Goal: Information Seeking & Learning: Learn about a topic

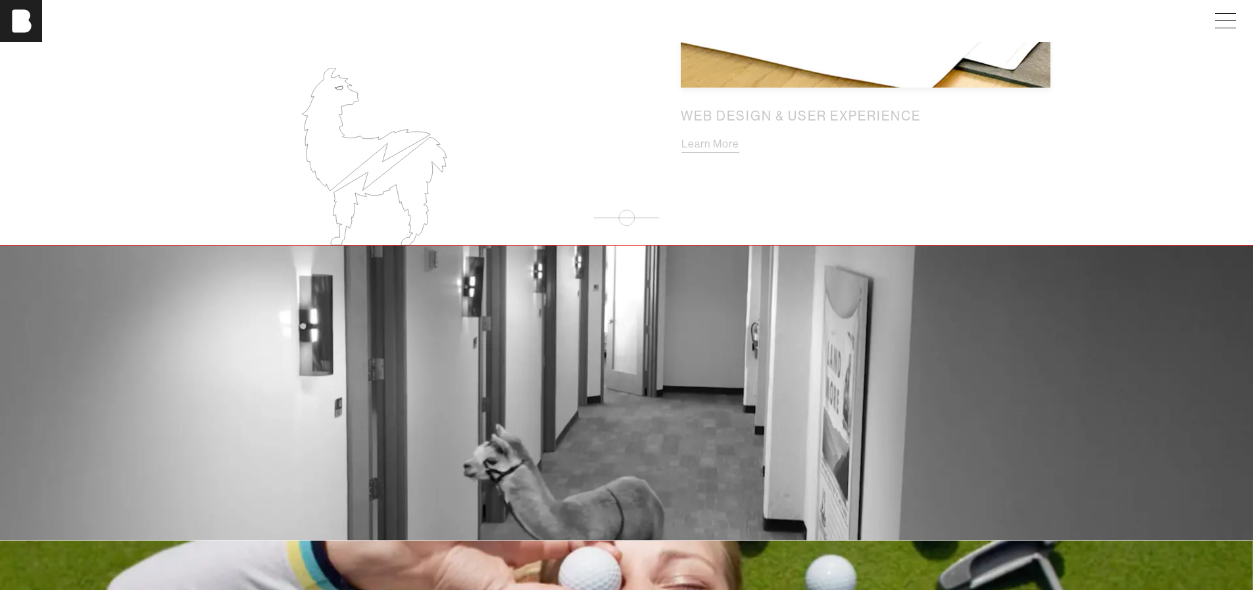
scroll to position [1827, 0]
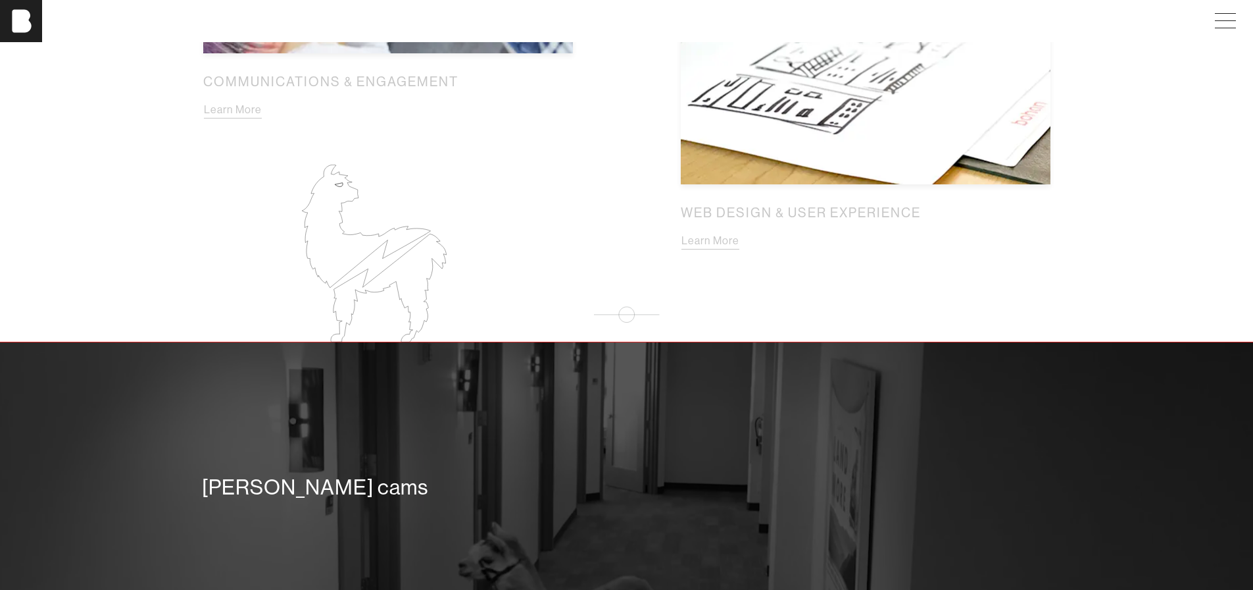
click at [583, 418] on div "[PERSON_NAME] cams" at bounding box center [626, 489] width 1253 height 295
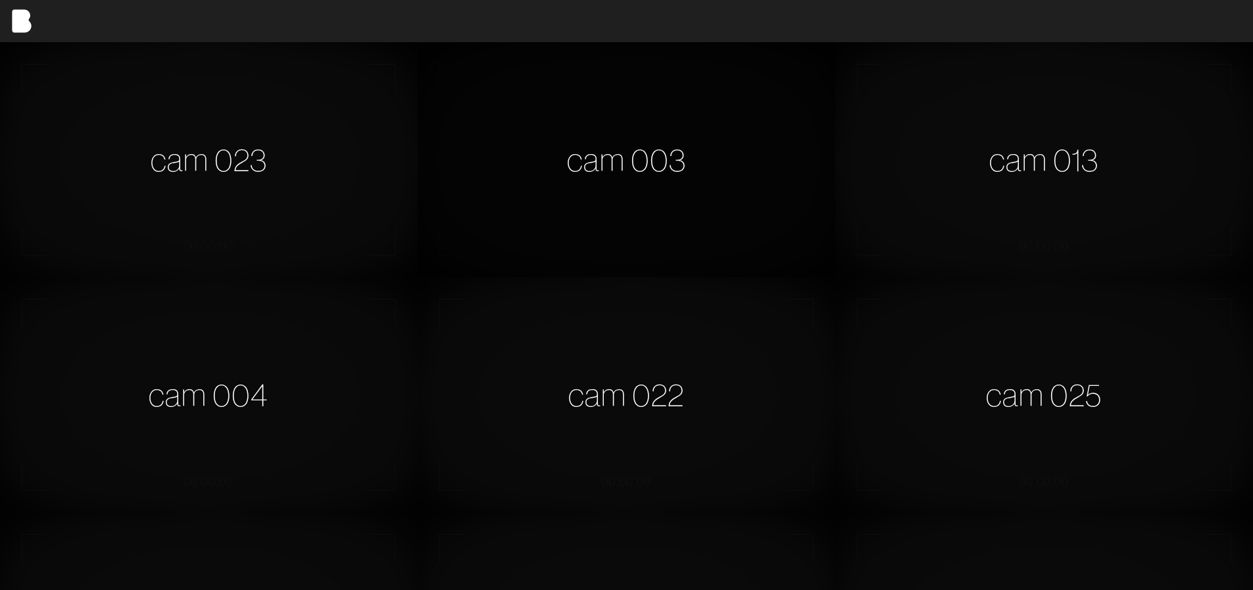
click at [692, 199] on div "cam 003" at bounding box center [627, 159] width 418 height 235
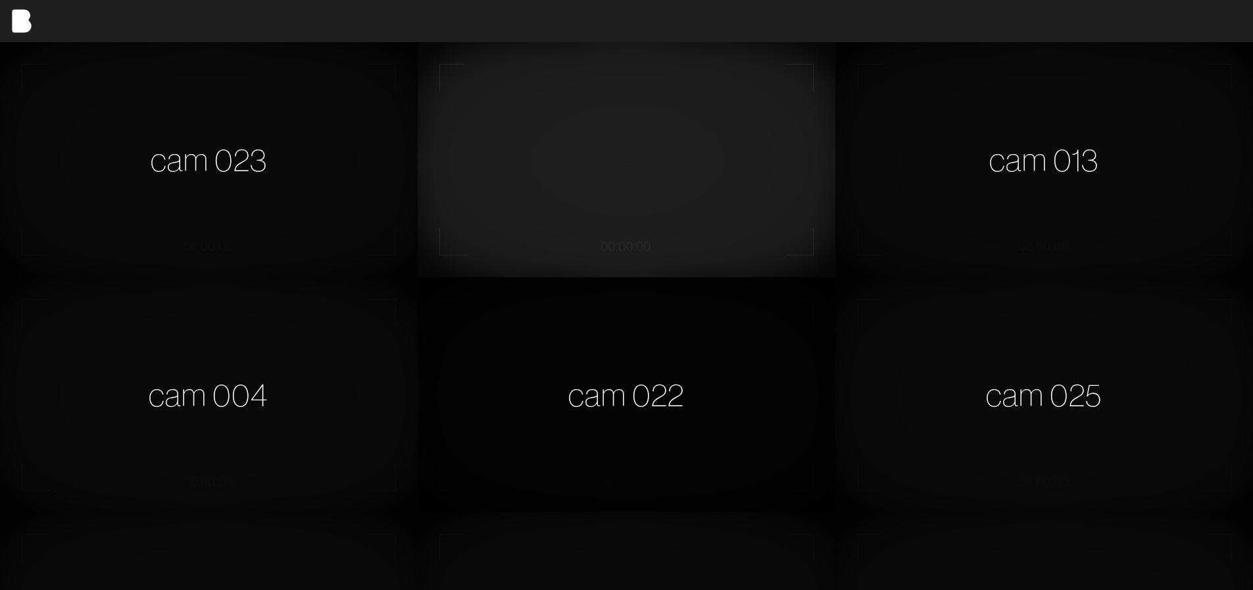
click at [701, 401] on div "cam 022" at bounding box center [627, 394] width 418 height 235
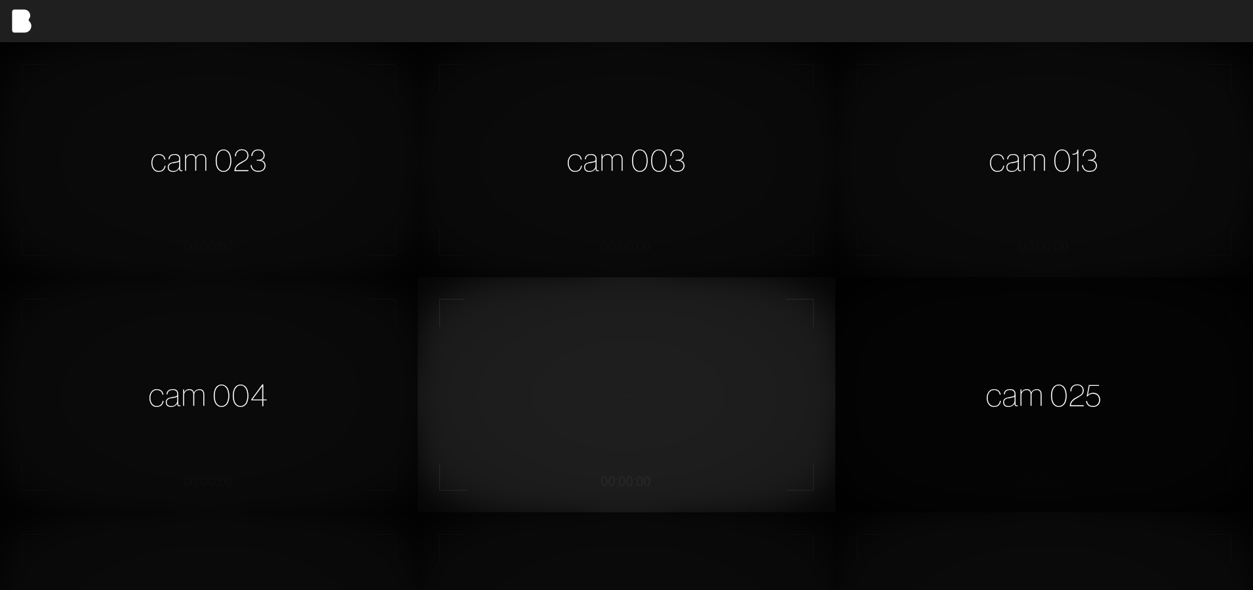
scroll to position [263, 0]
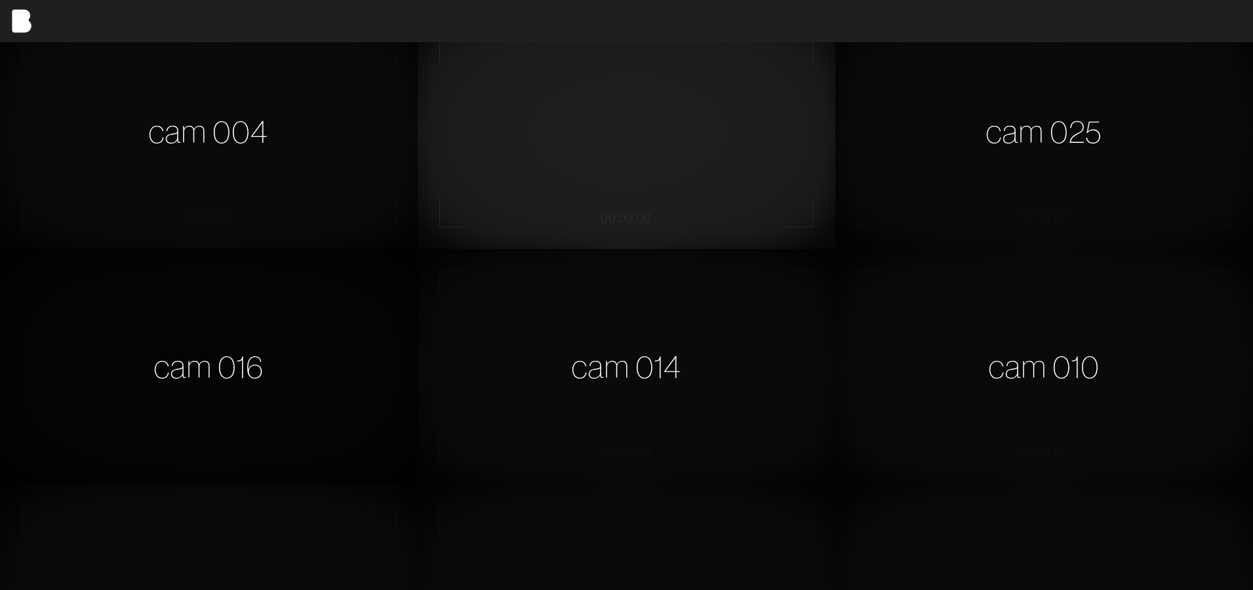
click at [351, 407] on div "cam 016" at bounding box center [209, 366] width 418 height 235
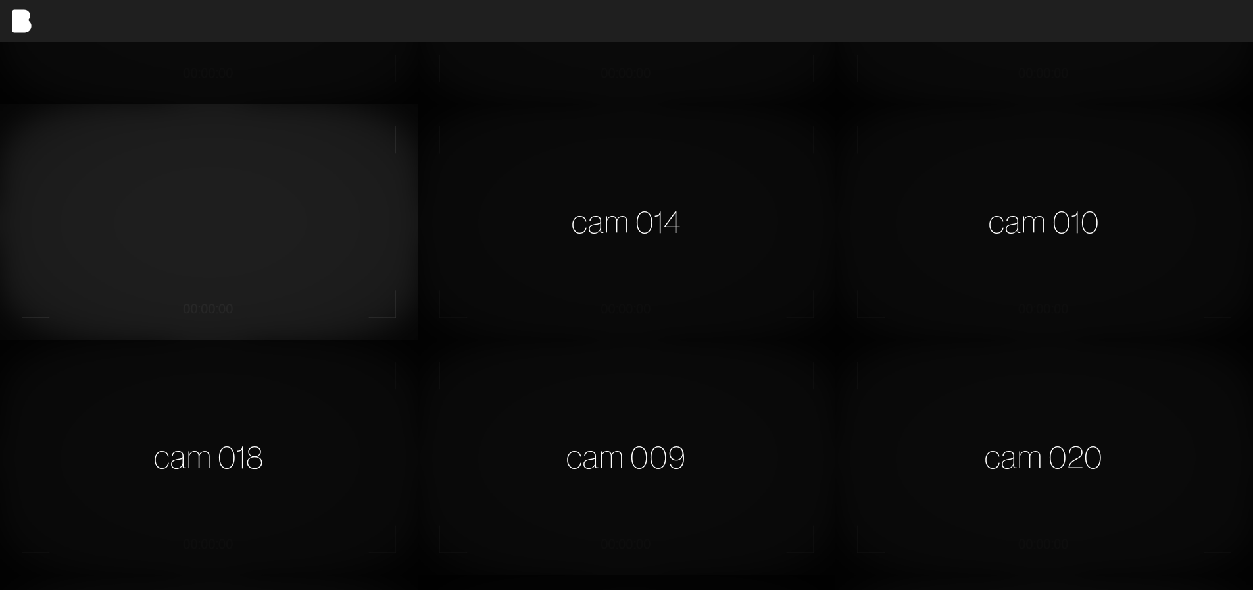
scroll to position [658, 0]
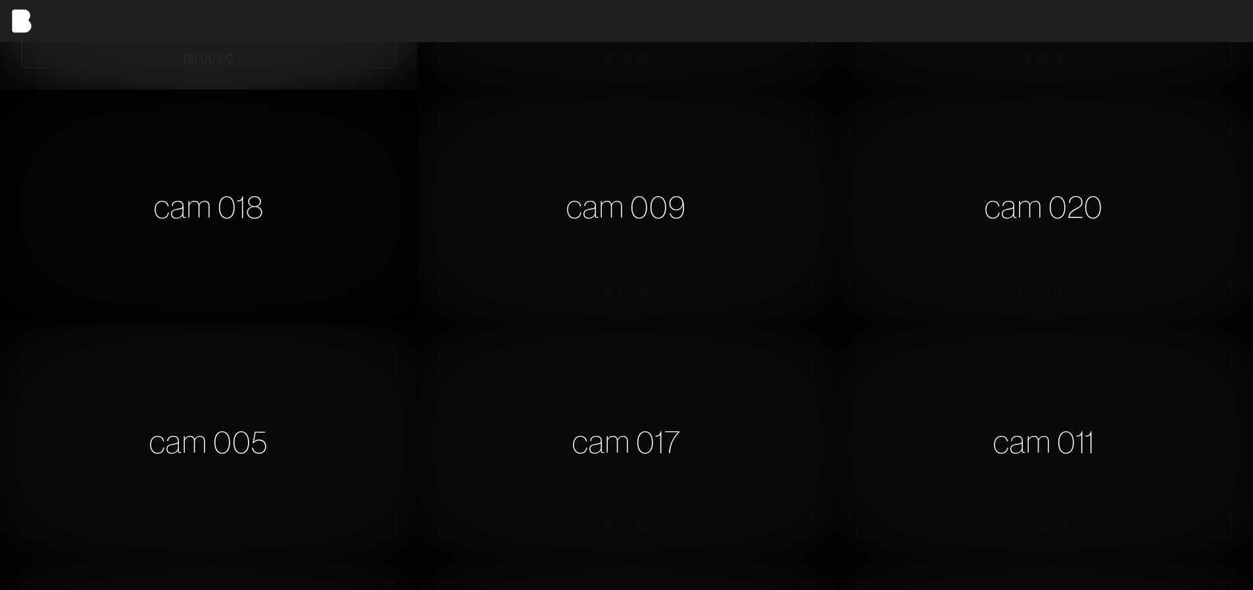
click at [170, 253] on div "cam 018" at bounding box center [209, 206] width 418 height 235
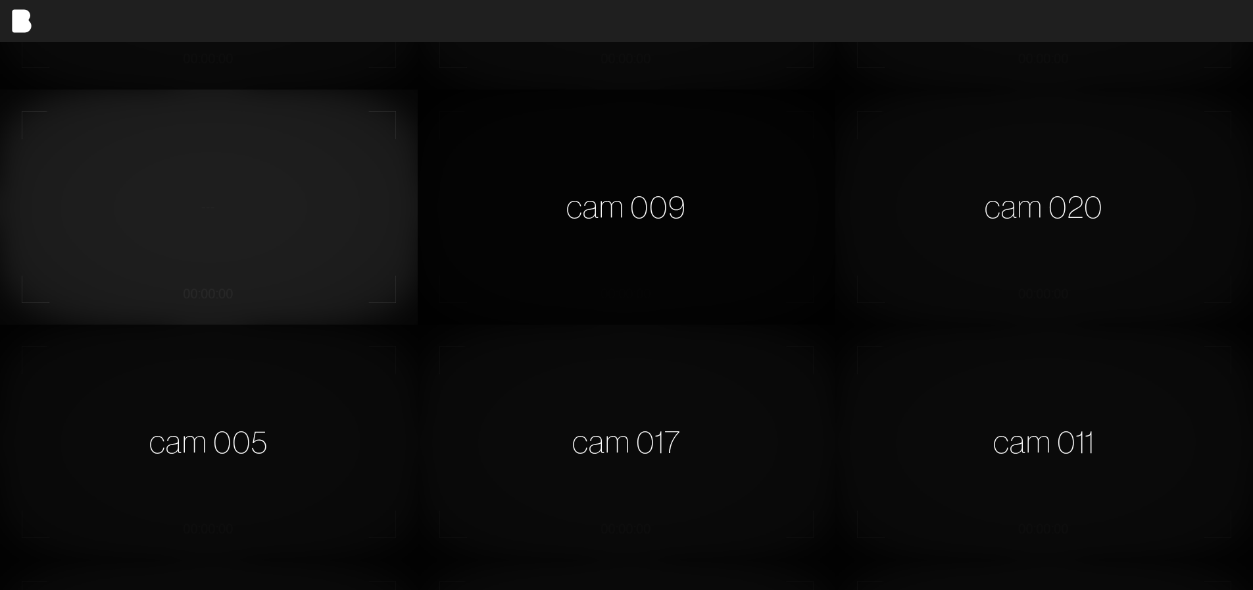
click at [609, 283] on div "cam 009" at bounding box center [627, 206] width 418 height 235
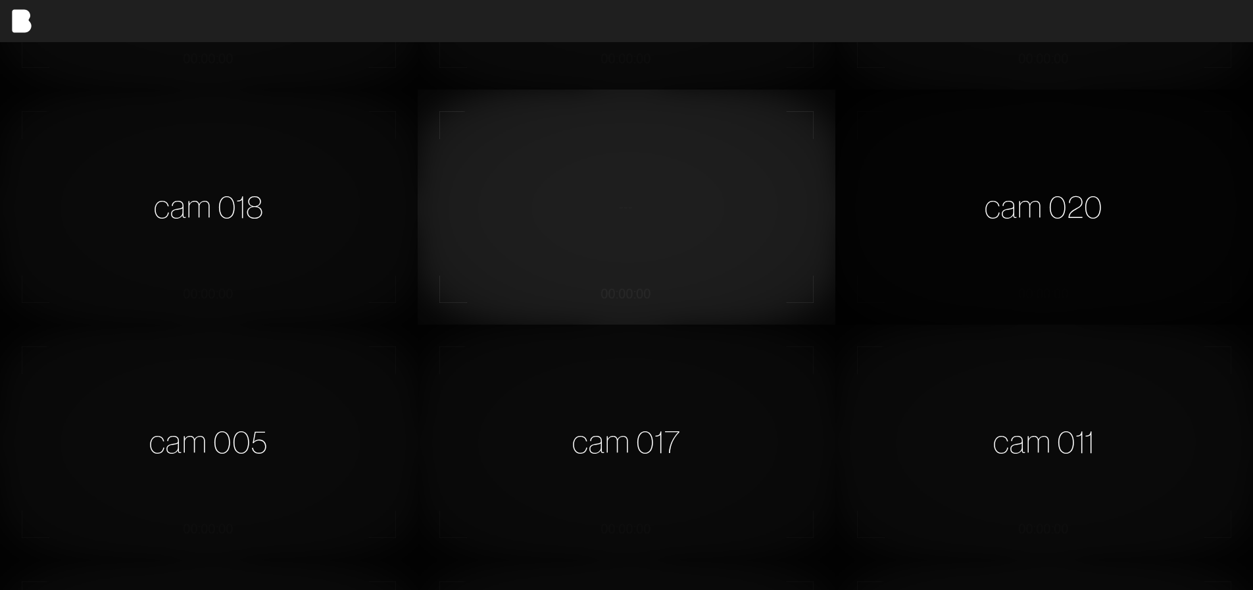
click at [947, 271] on div "cam 020" at bounding box center [1045, 206] width 418 height 235
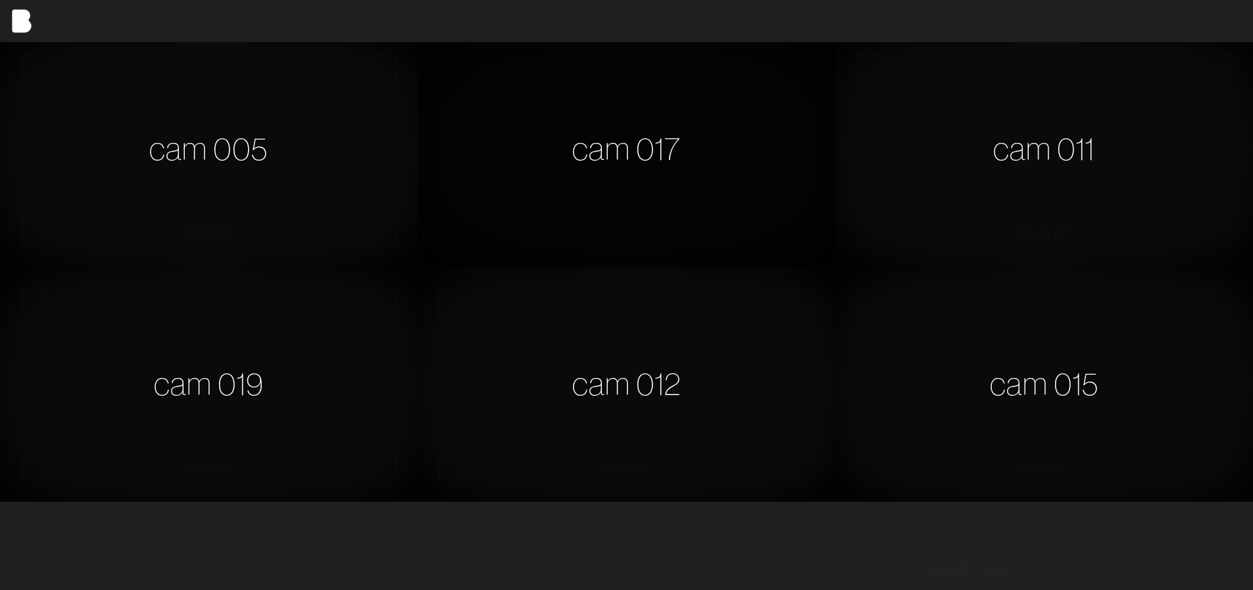
scroll to position [1076, 0]
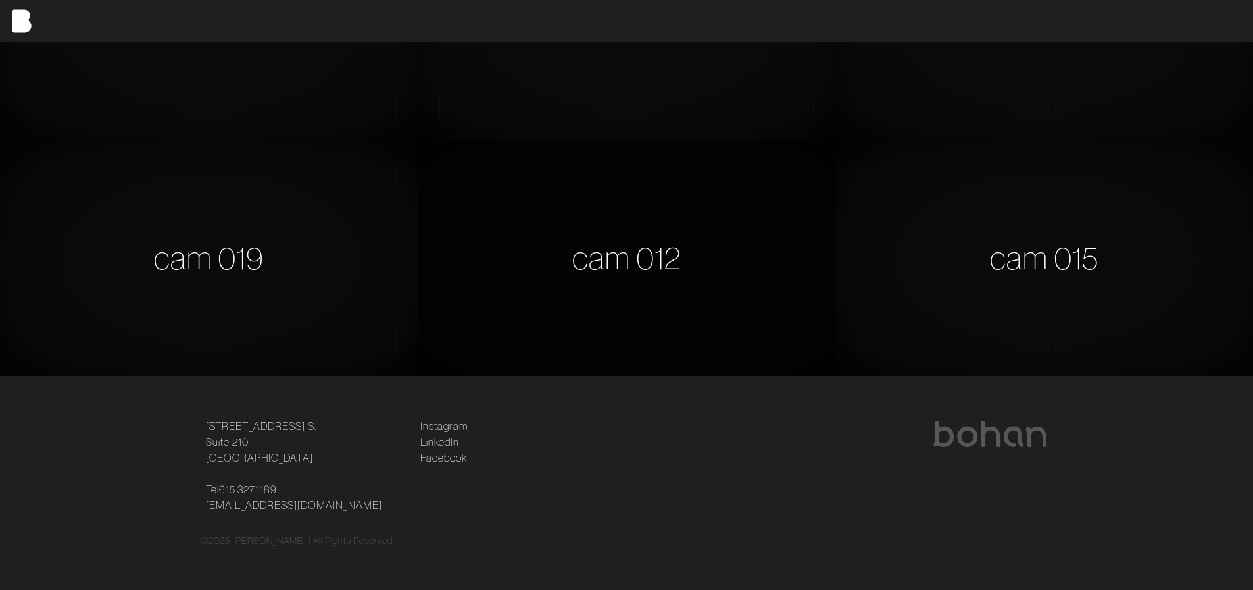
click at [561, 273] on div "cam 012" at bounding box center [627, 258] width 418 height 235
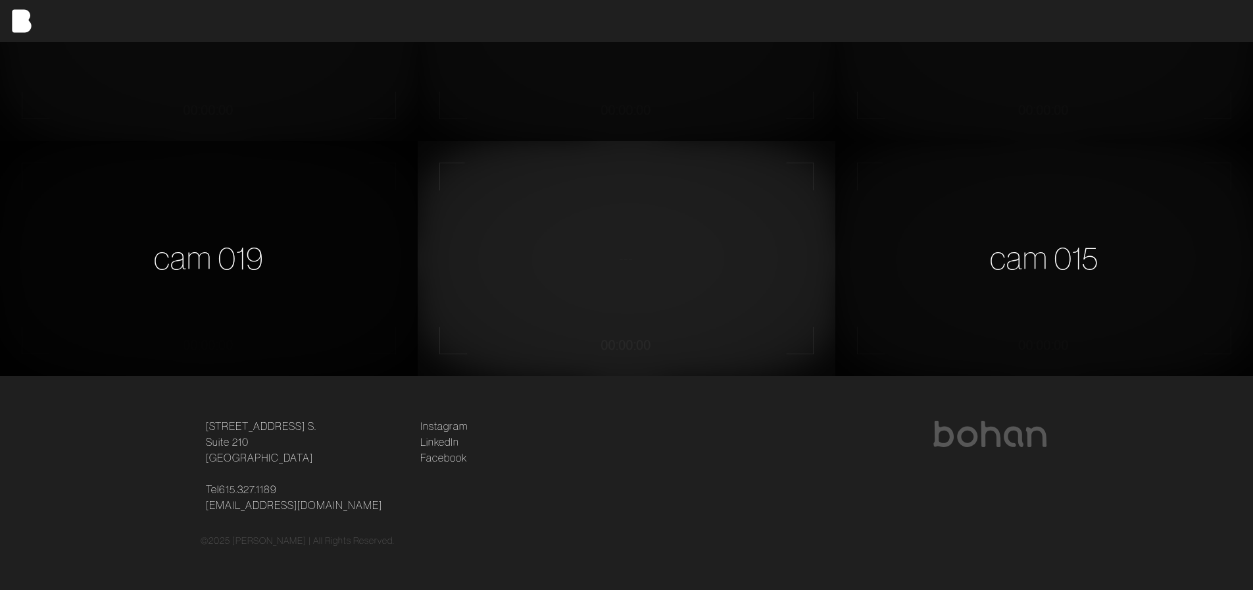
click at [229, 291] on div "cam 019" at bounding box center [209, 258] width 418 height 235
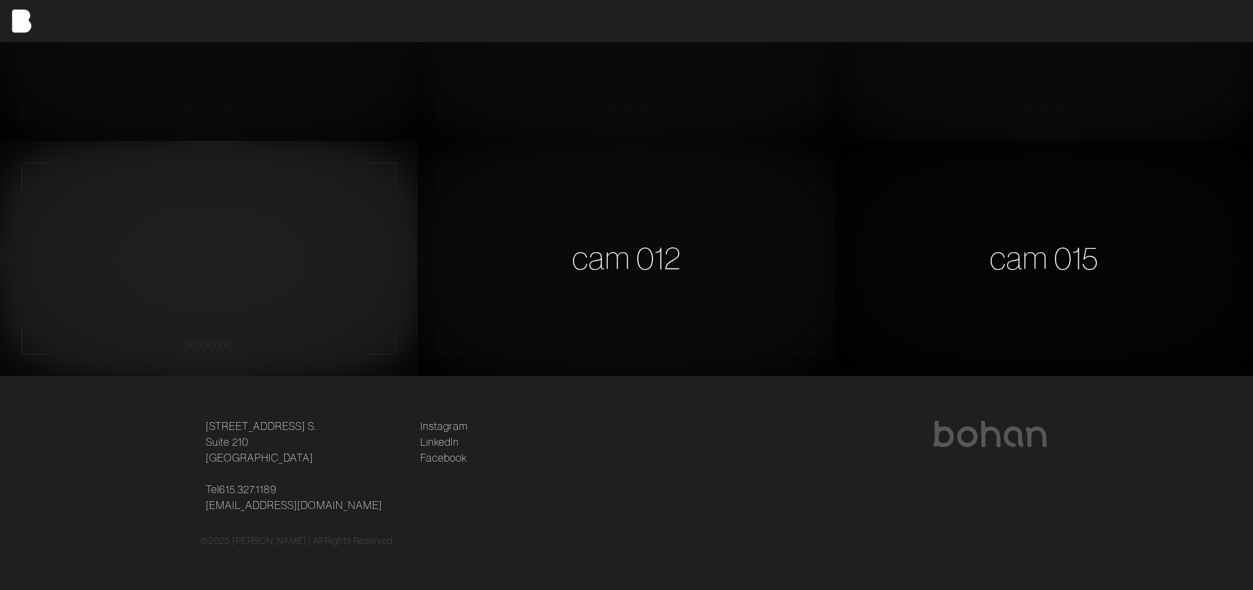
click at [969, 318] on div "cam 015" at bounding box center [1045, 258] width 418 height 235
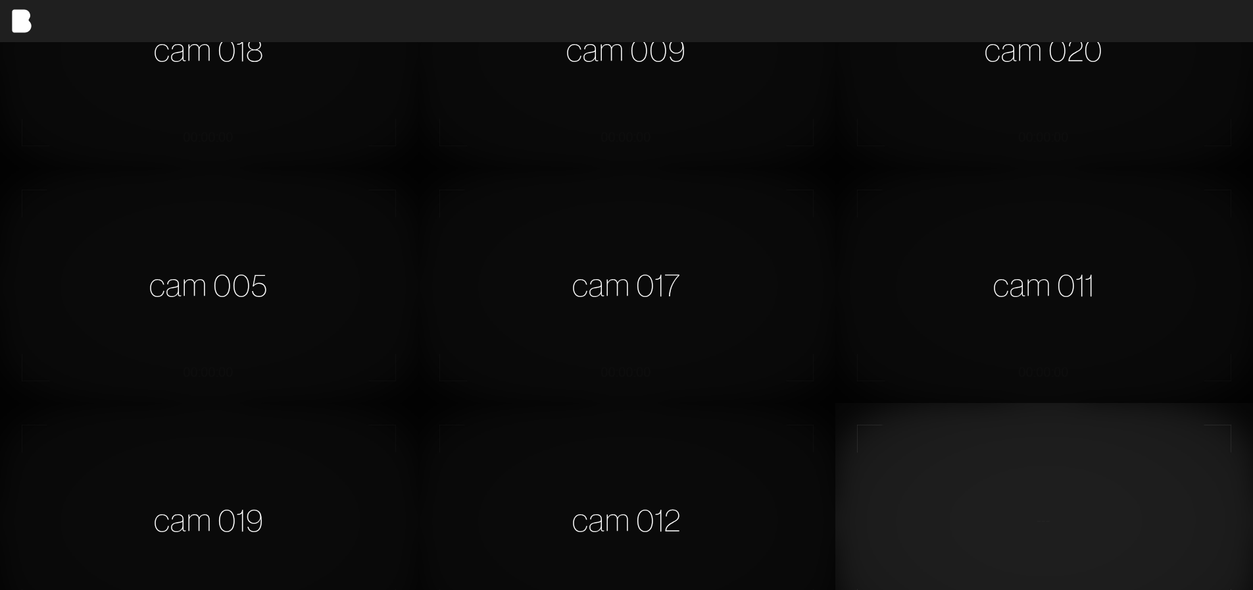
scroll to position [813, 0]
click at [717, 552] on div "cam 012" at bounding box center [627, 521] width 418 height 235
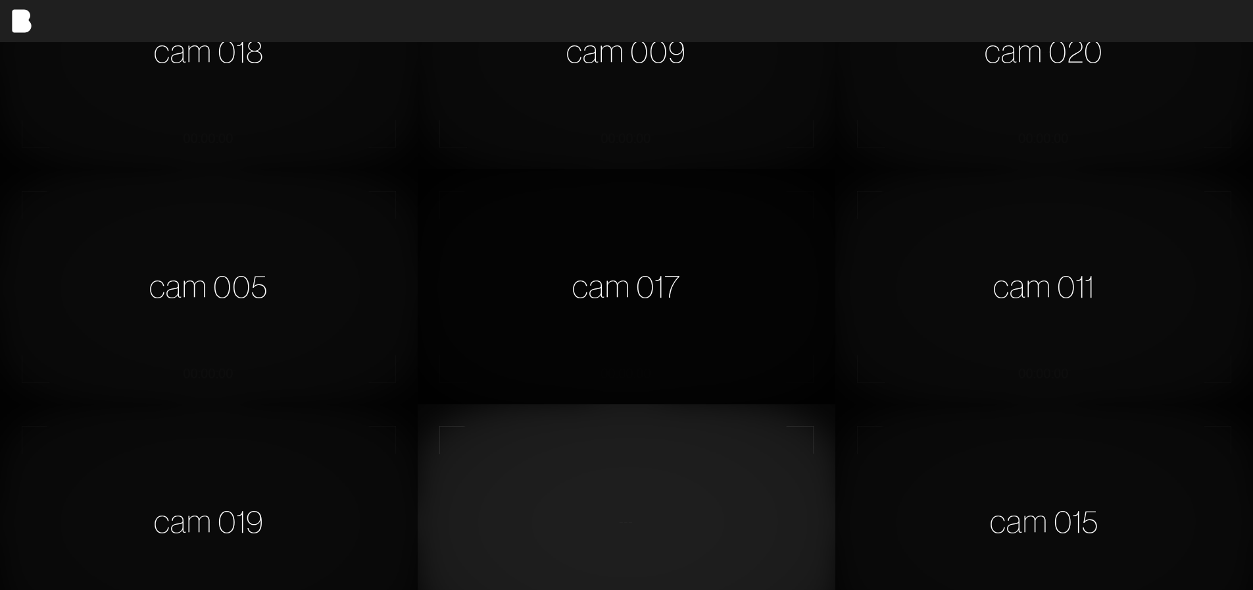
click at [644, 291] on div "cam 017" at bounding box center [627, 286] width 418 height 235
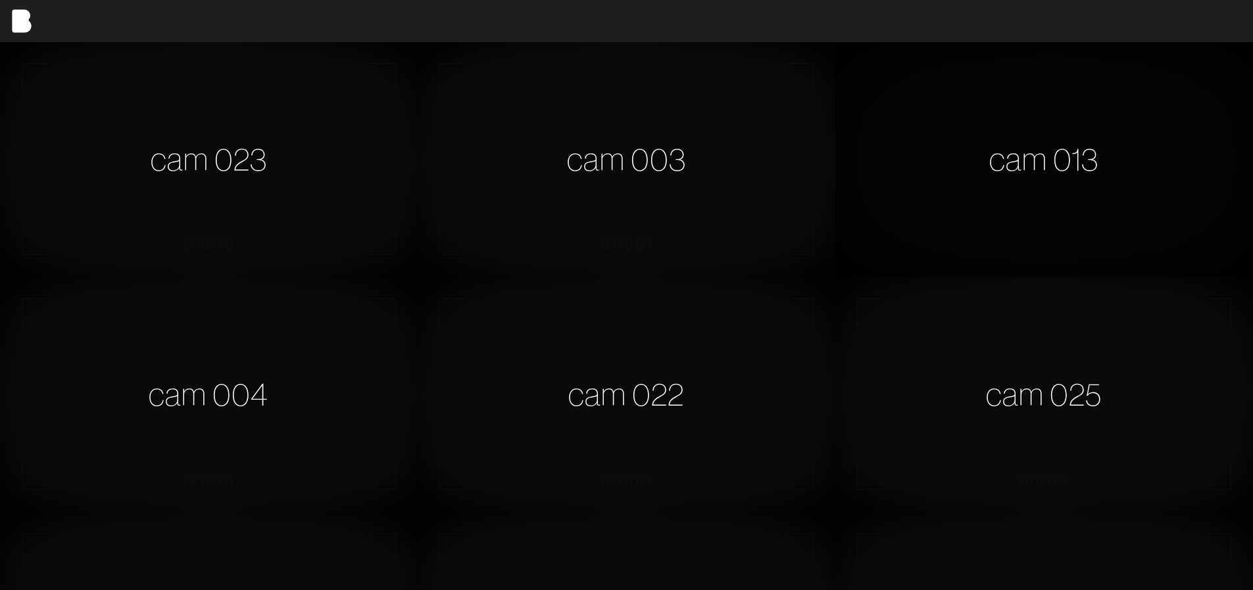
scroll to position [0, 0]
click at [940, 195] on div "cam 013" at bounding box center [1045, 159] width 418 height 235
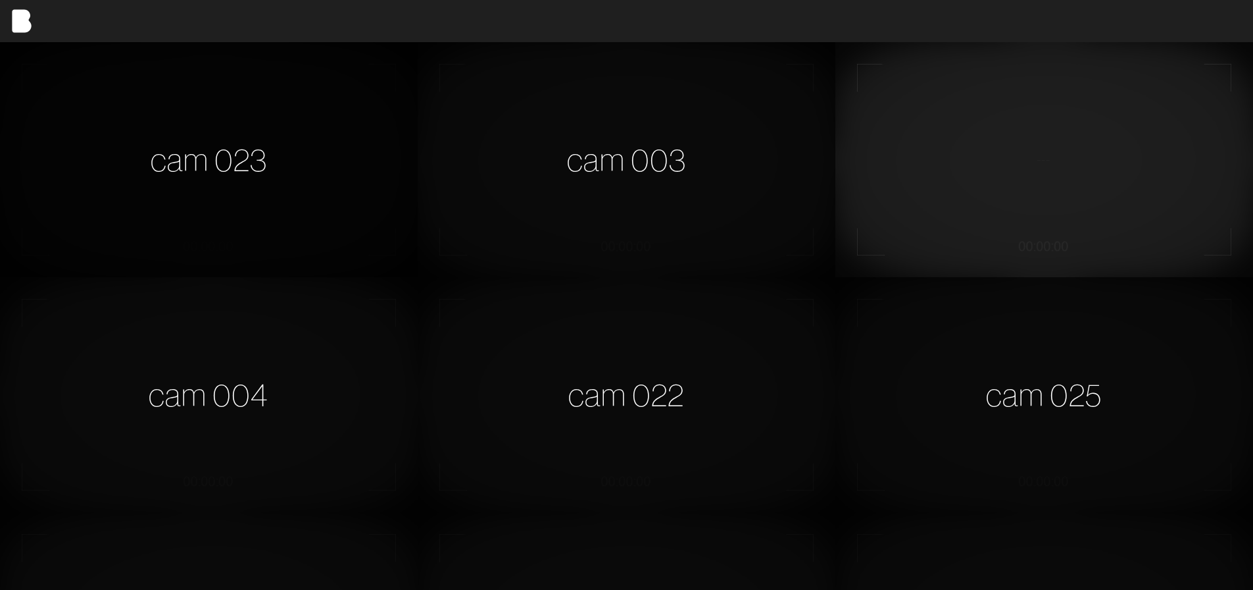
click at [214, 92] on div "cam 023" at bounding box center [209, 159] width 418 height 235
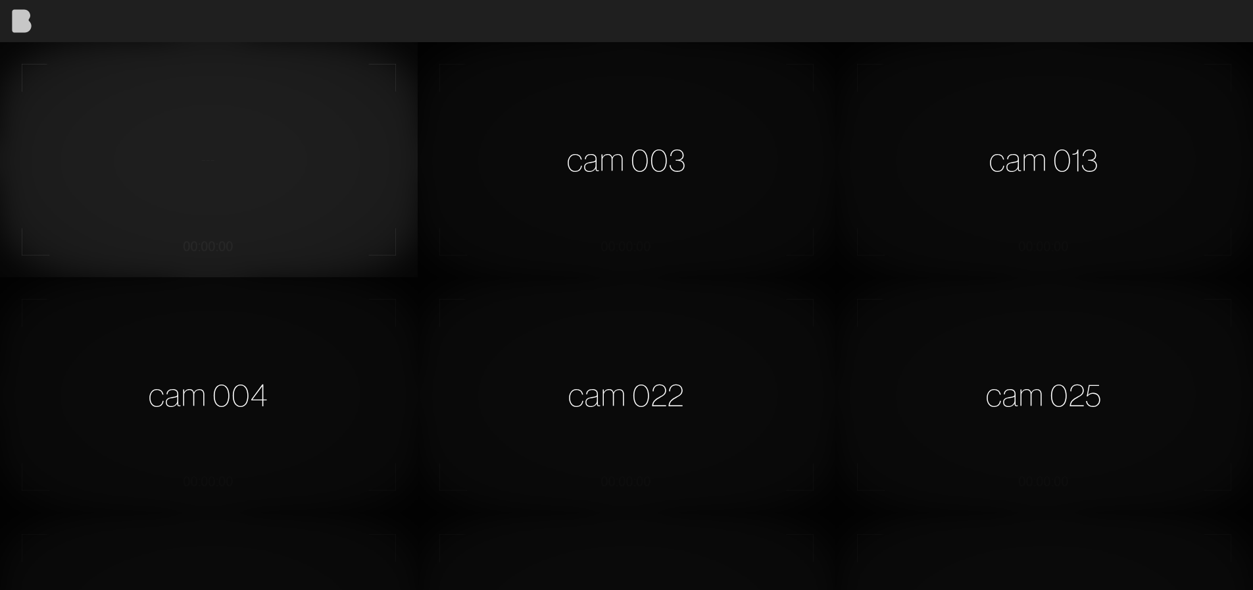
click at [9, 17] on img at bounding box center [21, 21] width 42 height 42
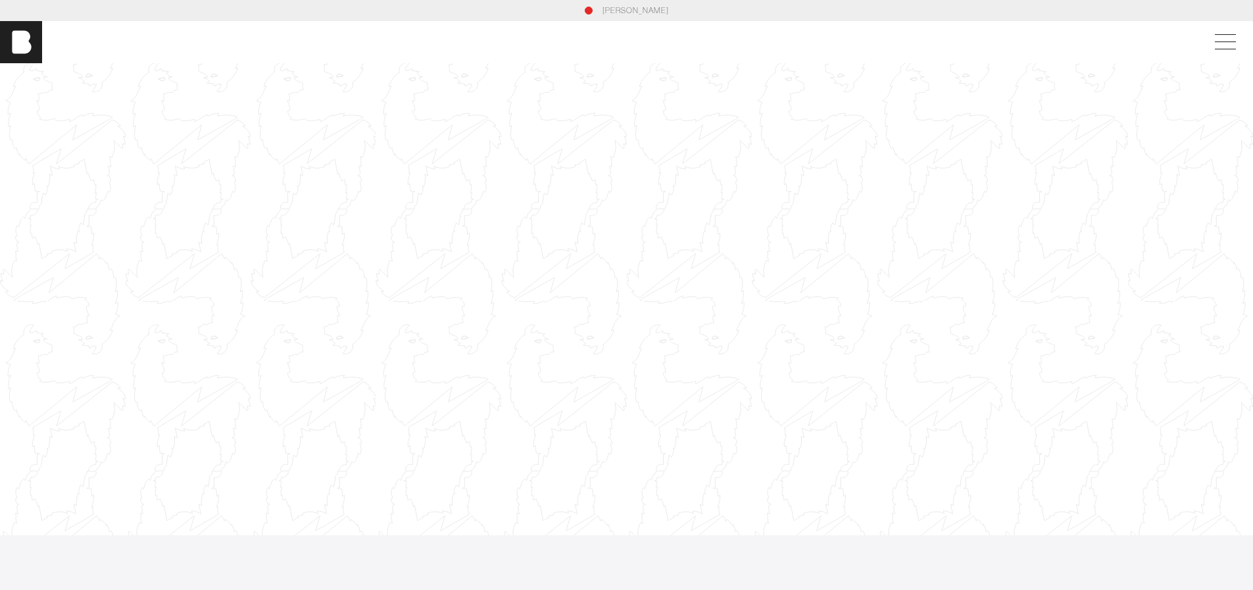
click at [284, 268] on div at bounding box center [626, 299] width 1253 height 705
click at [1226, 39] on span at bounding box center [1223, 42] width 30 height 24
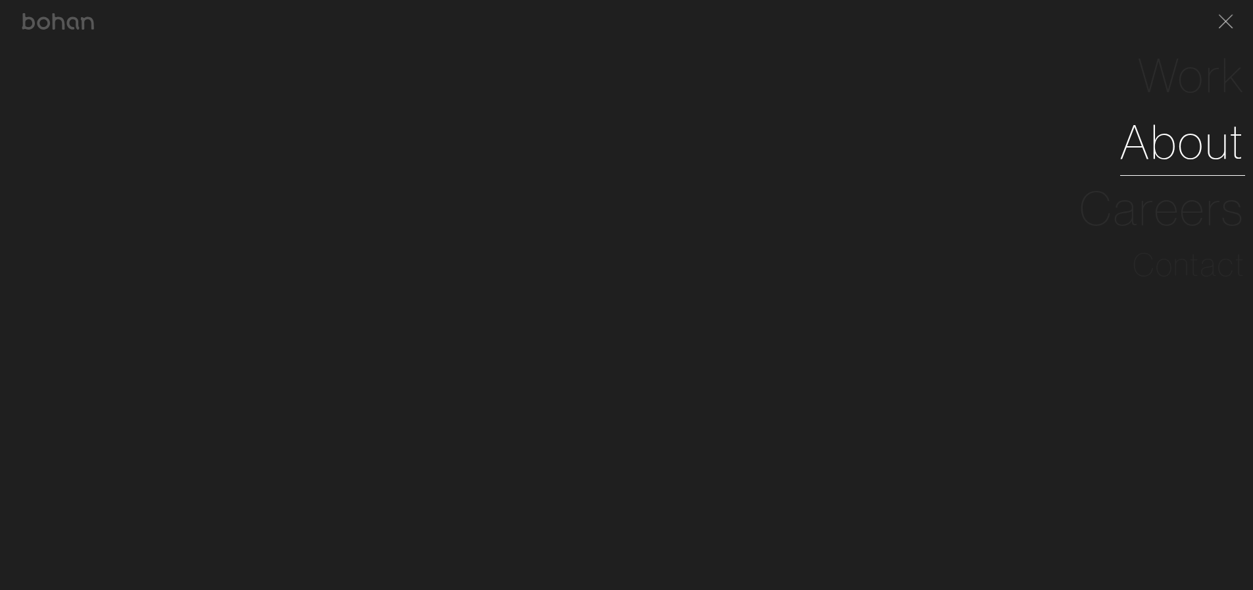
click at [1218, 153] on link "About" at bounding box center [1182, 142] width 125 height 66
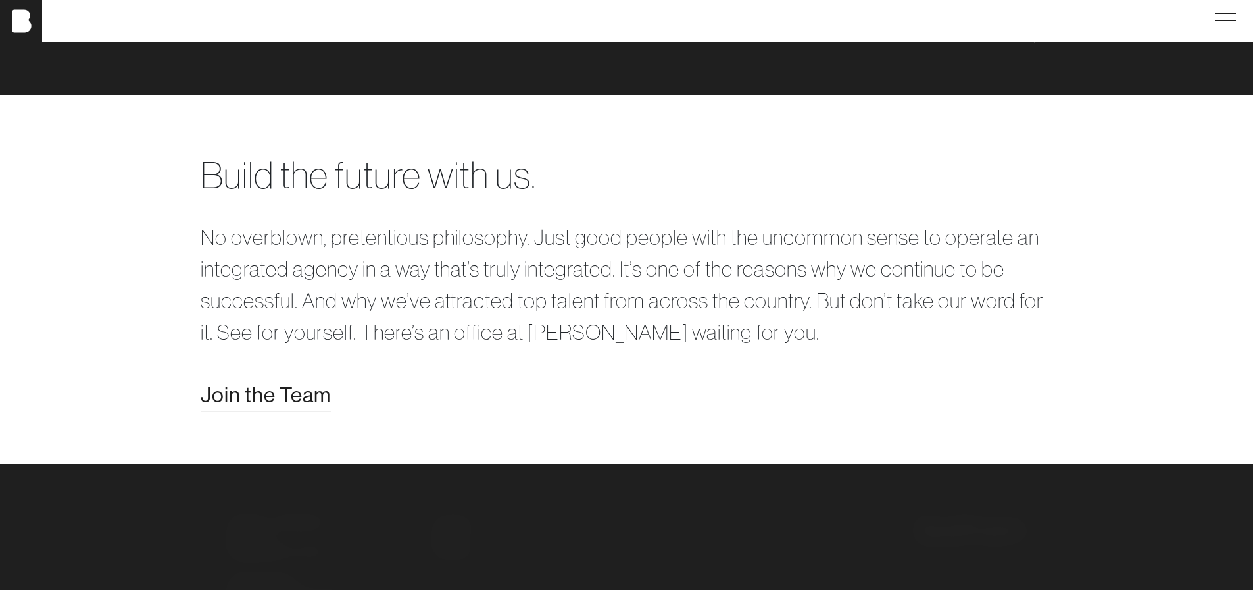
scroll to position [2171, 0]
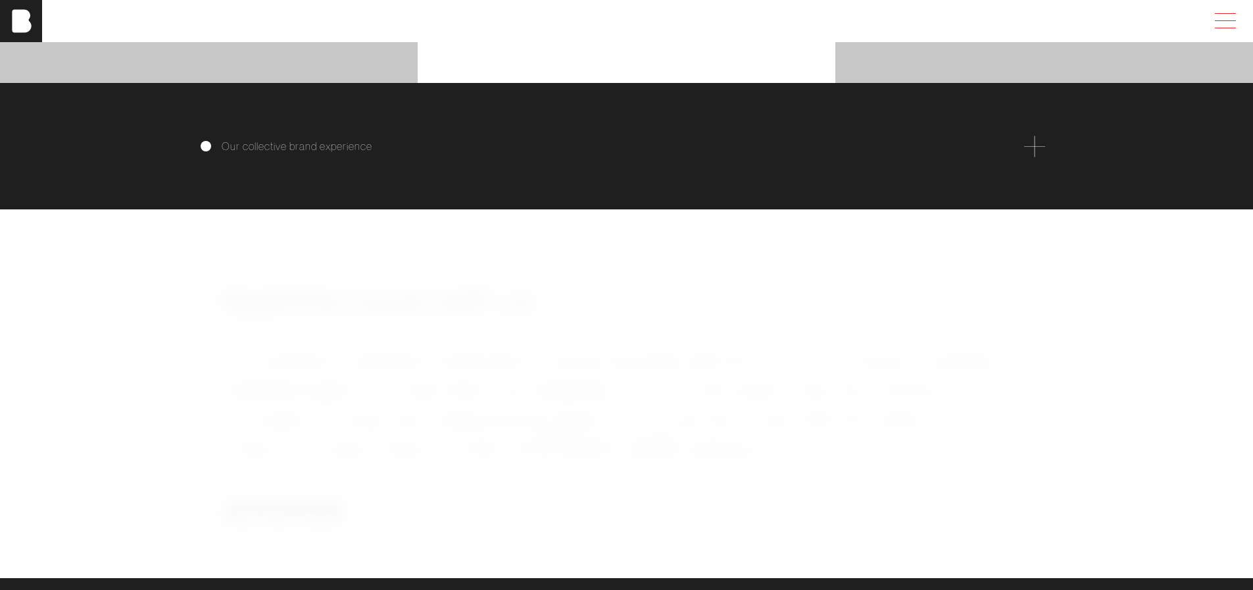
click at [1223, 29] on span at bounding box center [1223, 21] width 30 height 24
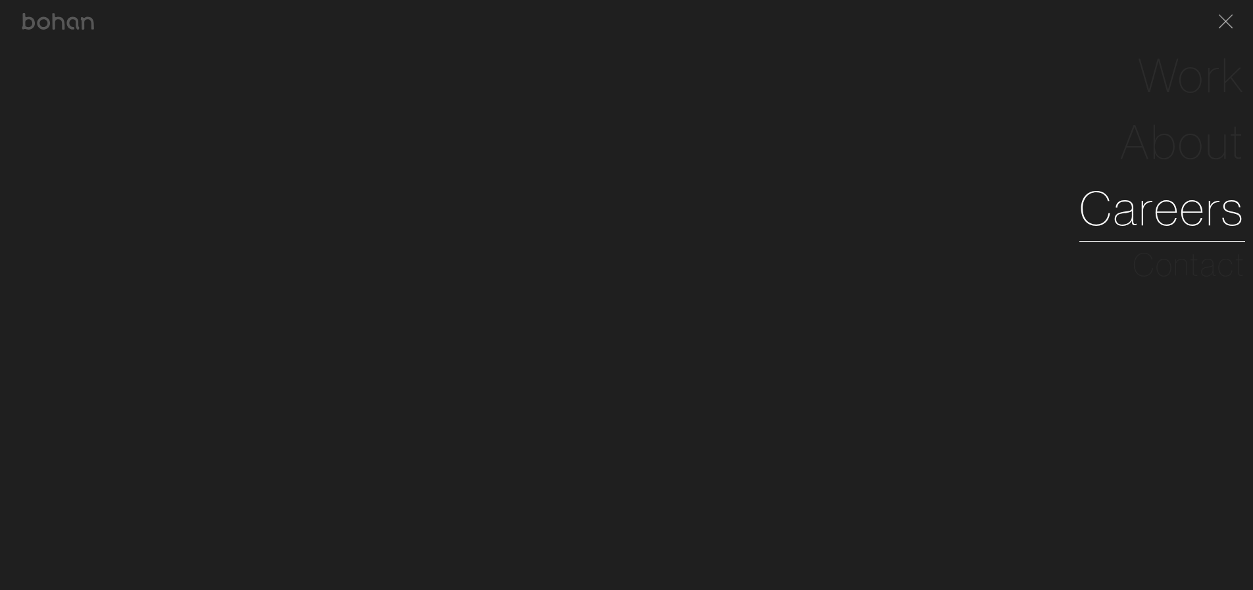
click at [1195, 222] on link "Careers" at bounding box center [1163, 208] width 166 height 66
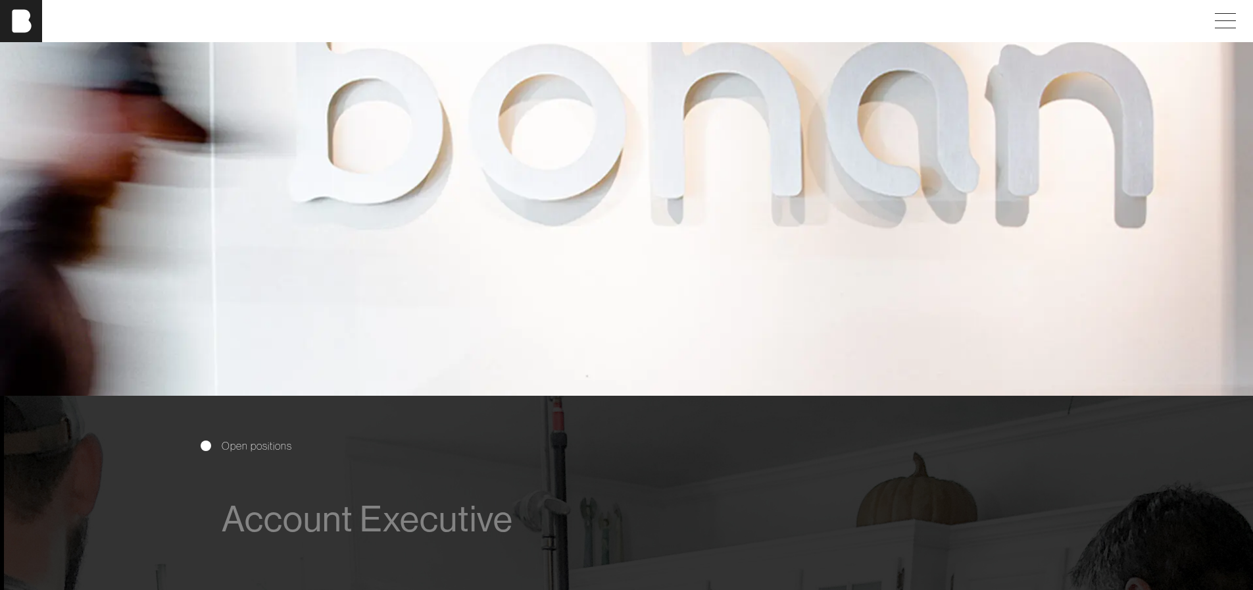
scroll to position [987, 0]
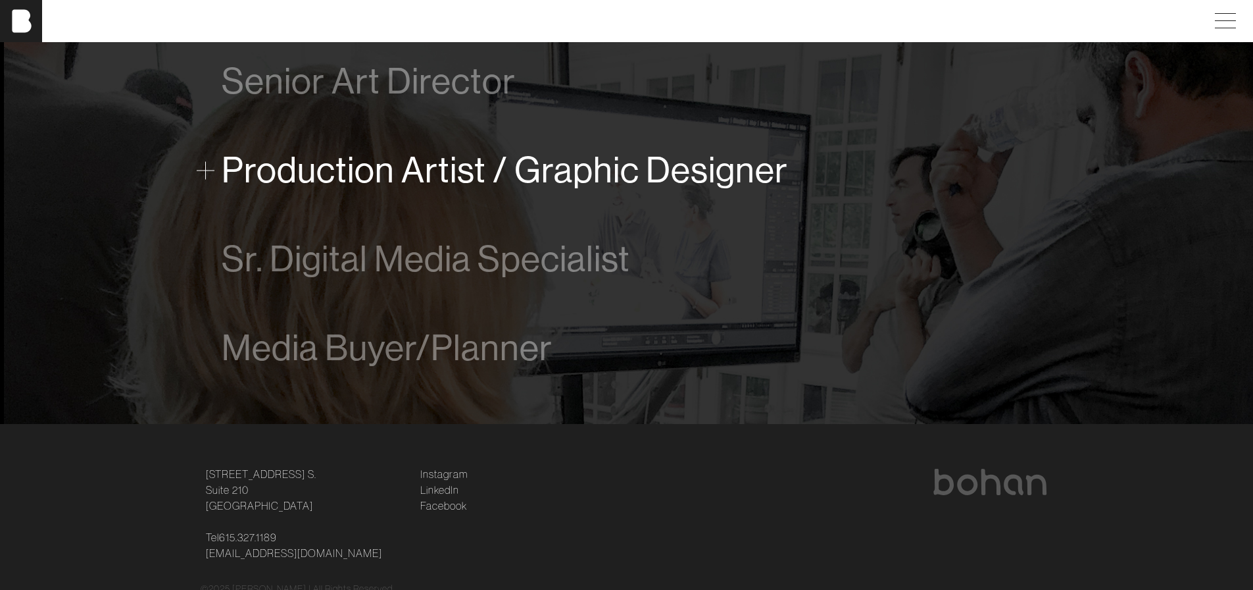
click at [331, 174] on span "Production Artist / Graphic Designer" at bounding box center [505, 170] width 566 height 40
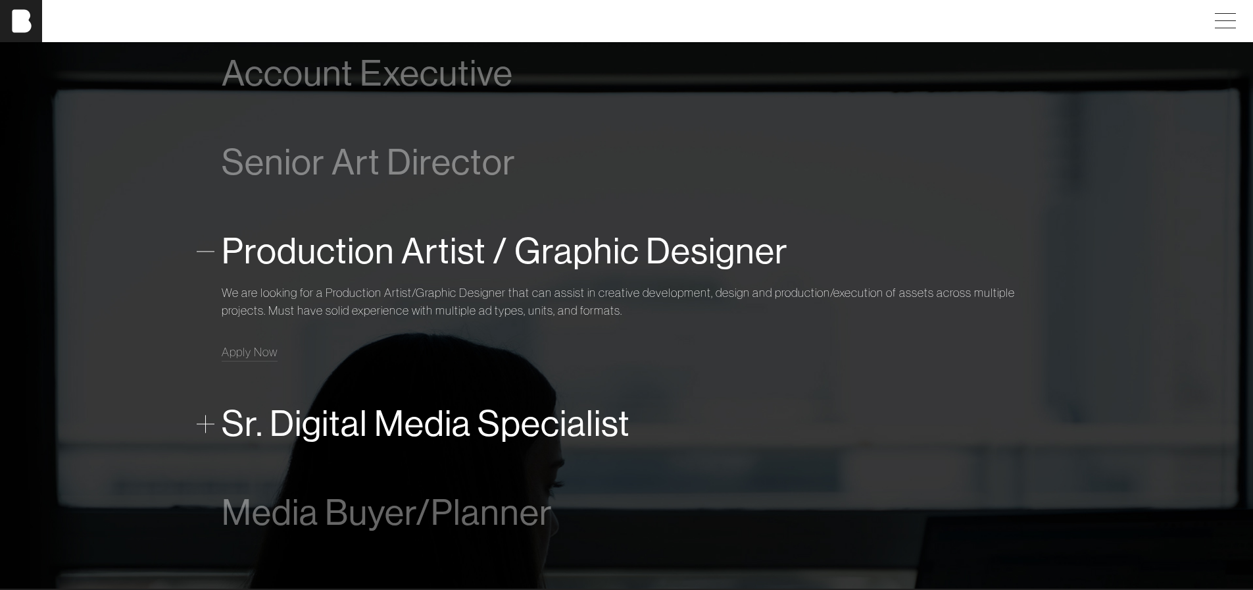
scroll to position [772, 0]
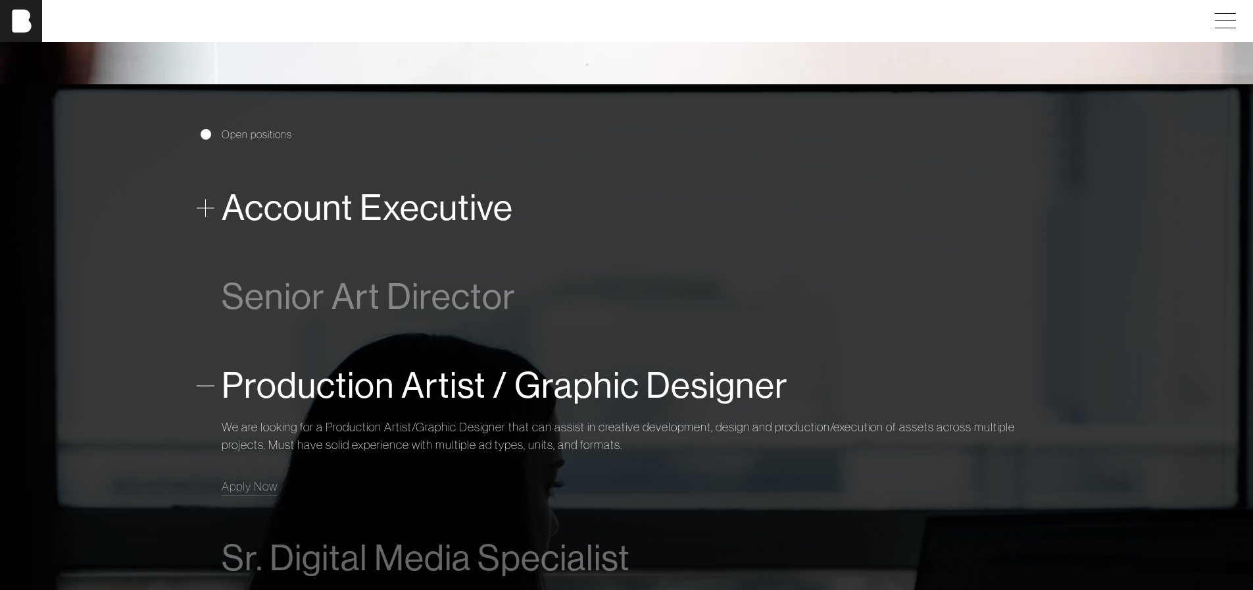
click at [299, 210] on span "Account Executive" at bounding box center [367, 208] width 291 height 40
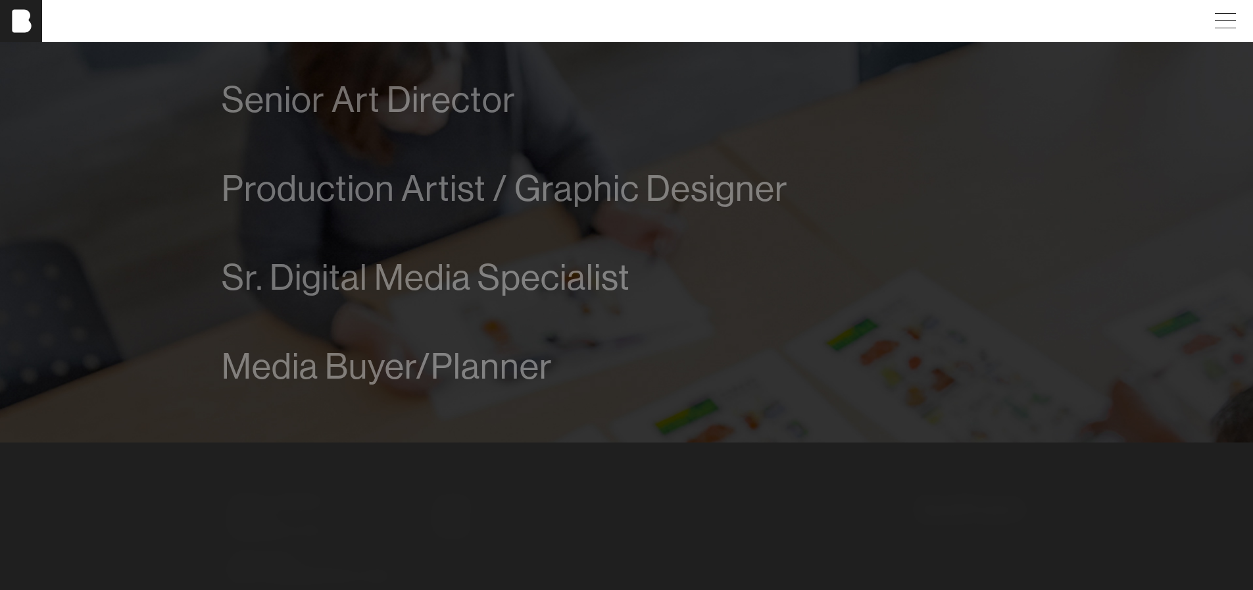
scroll to position [1136, 0]
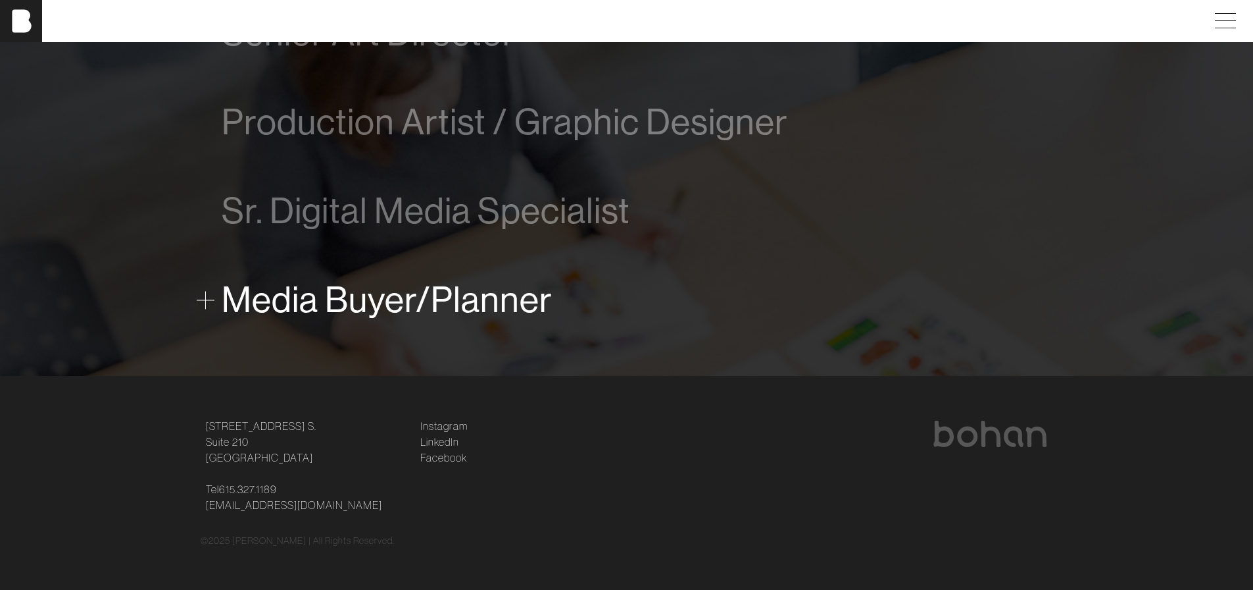
click at [497, 301] on span "Media Buyer/Planner" at bounding box center [387, 300] width 331 height 40
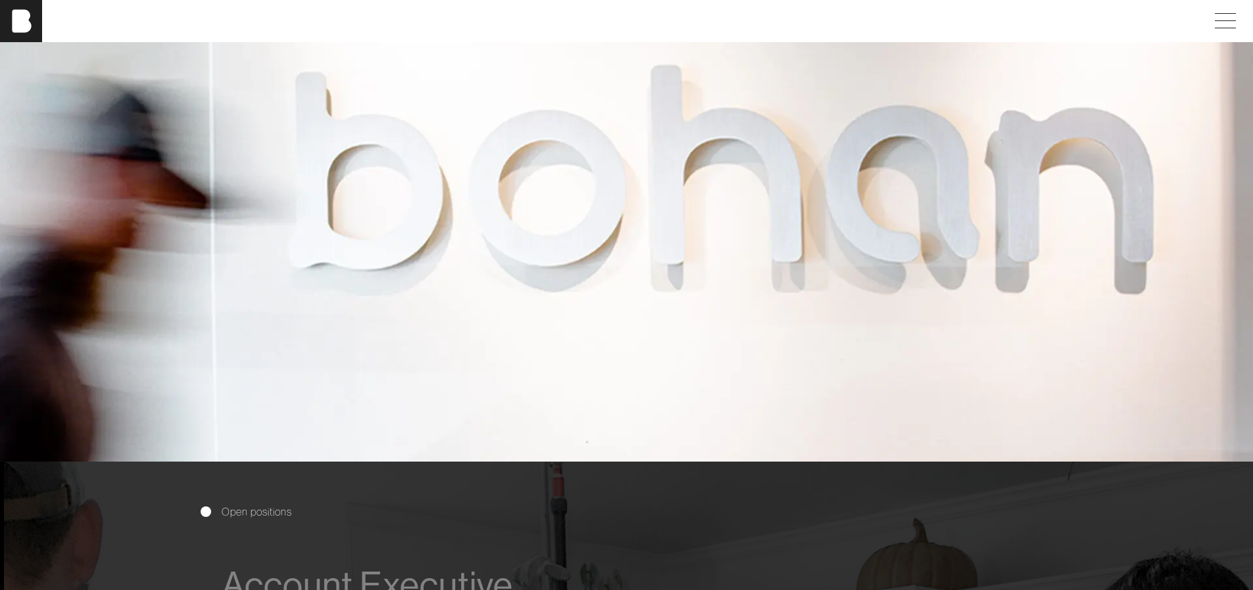
scroll to position [790, 0]
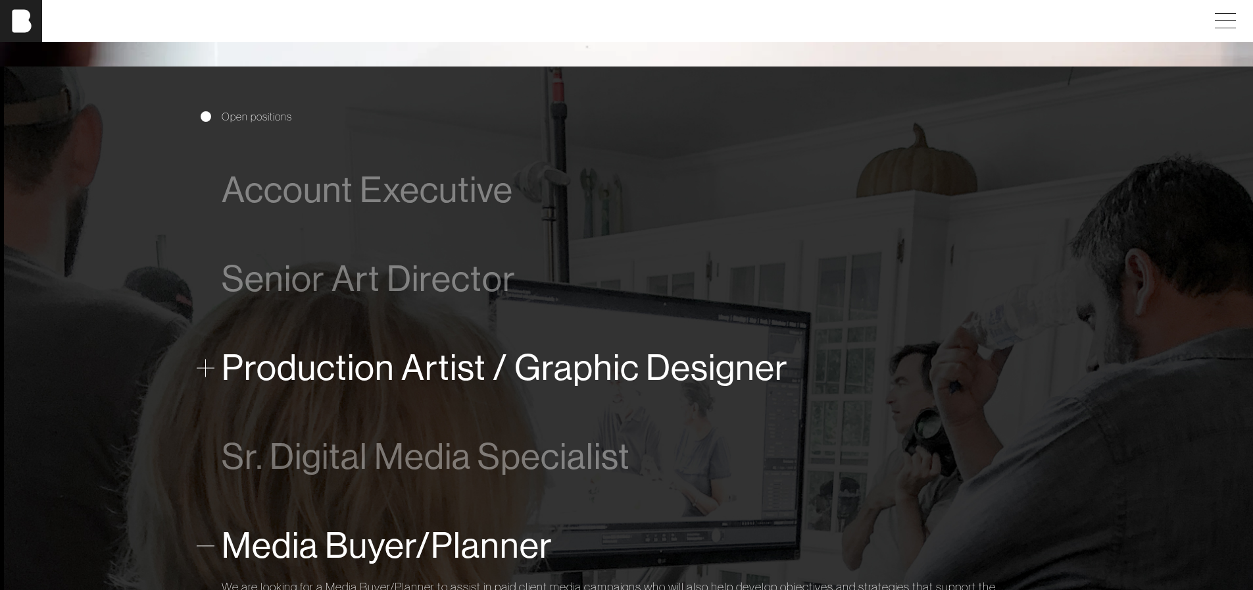
click at [343, 375] on span "Production Artist / Graphic Designer" at bounding box center [505, 367] width 566 height 40
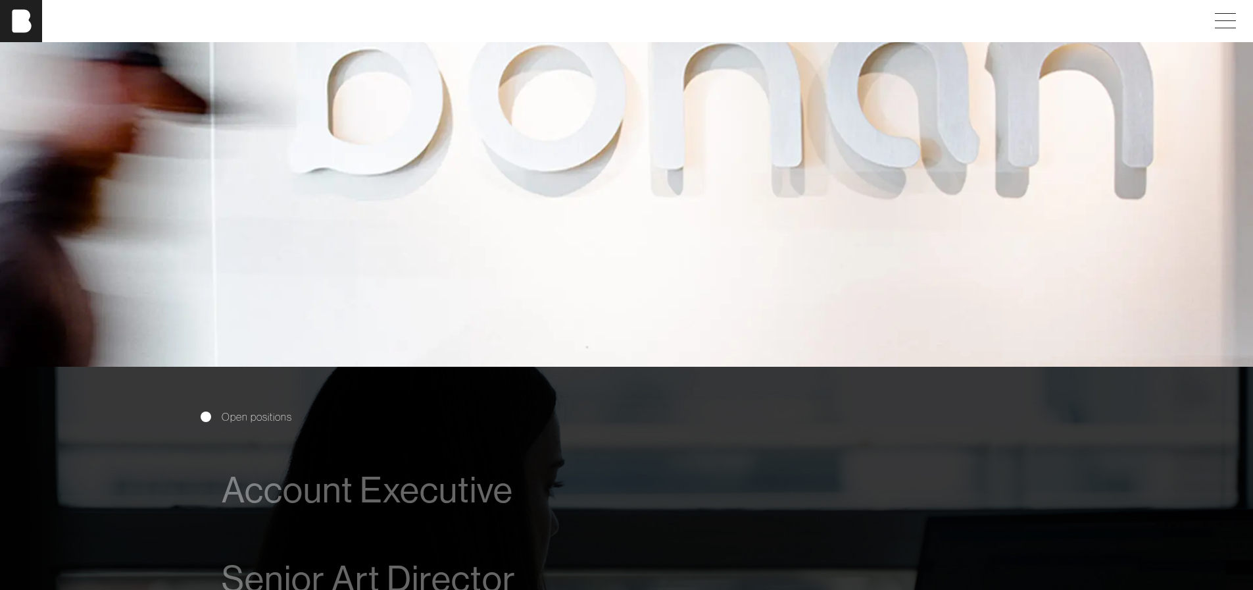
scroll to position [342, 0]
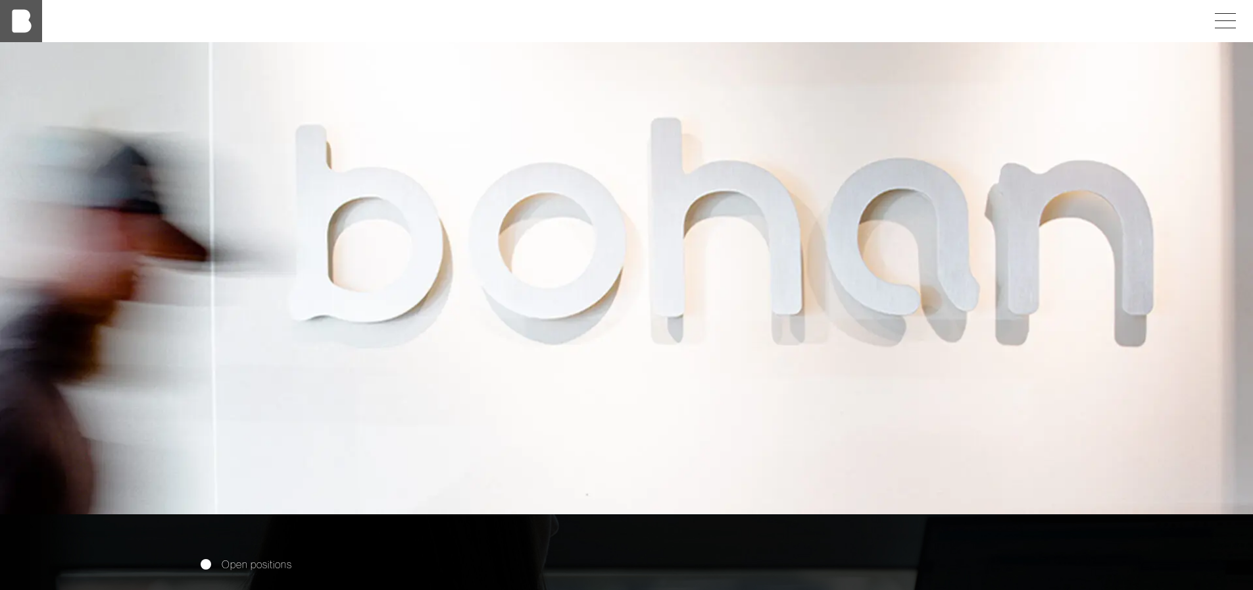
click at [13, 19] on img at bounding box center [21, 21] width 42 height 42
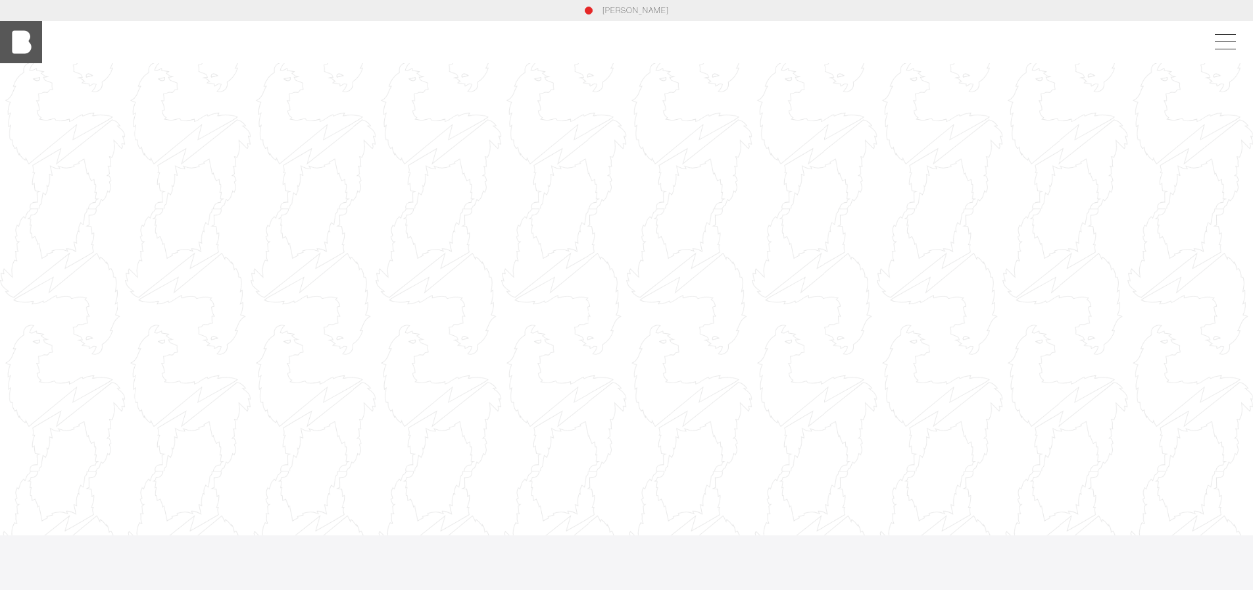
click at [11, 38] on img at bounding box center [21, 42] width 42 height 42
click at [1226, 44] on span at bounding box center [1223, 42] width 30 height 24
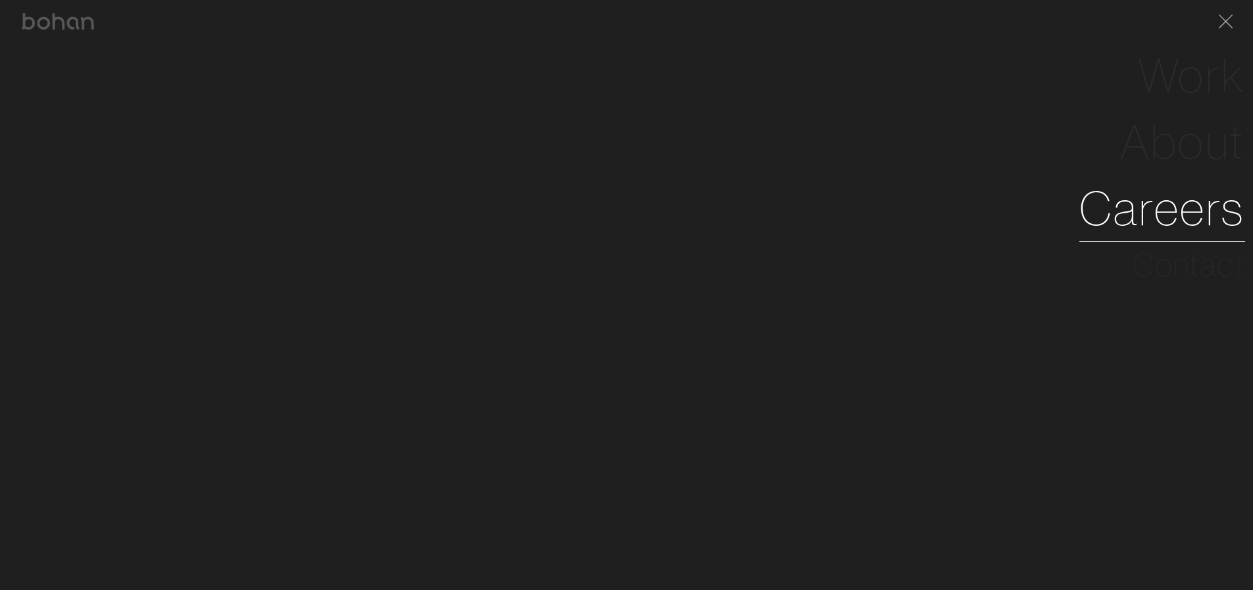
click at [1194, 219] on link "Careers" at bounding box center [1163, 208] width 166 height 66
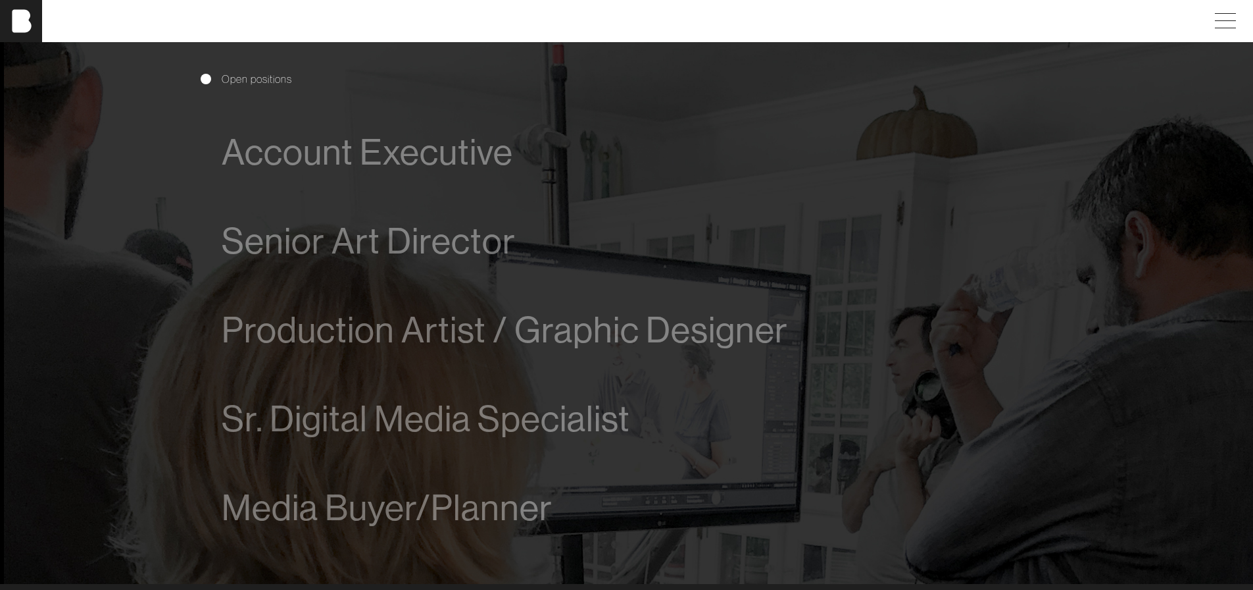
scroll to position [921, 0]
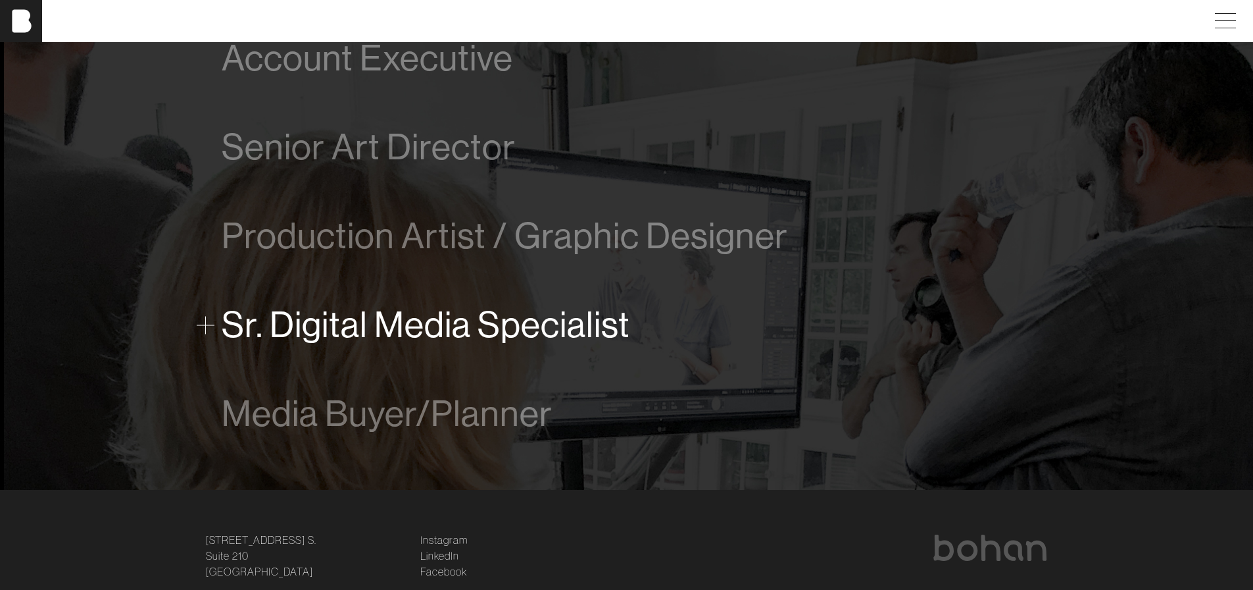
click at [549, 320] on span "Sr. Digital Media Specialist" at bounding box center [426, 325] width 409 height 40
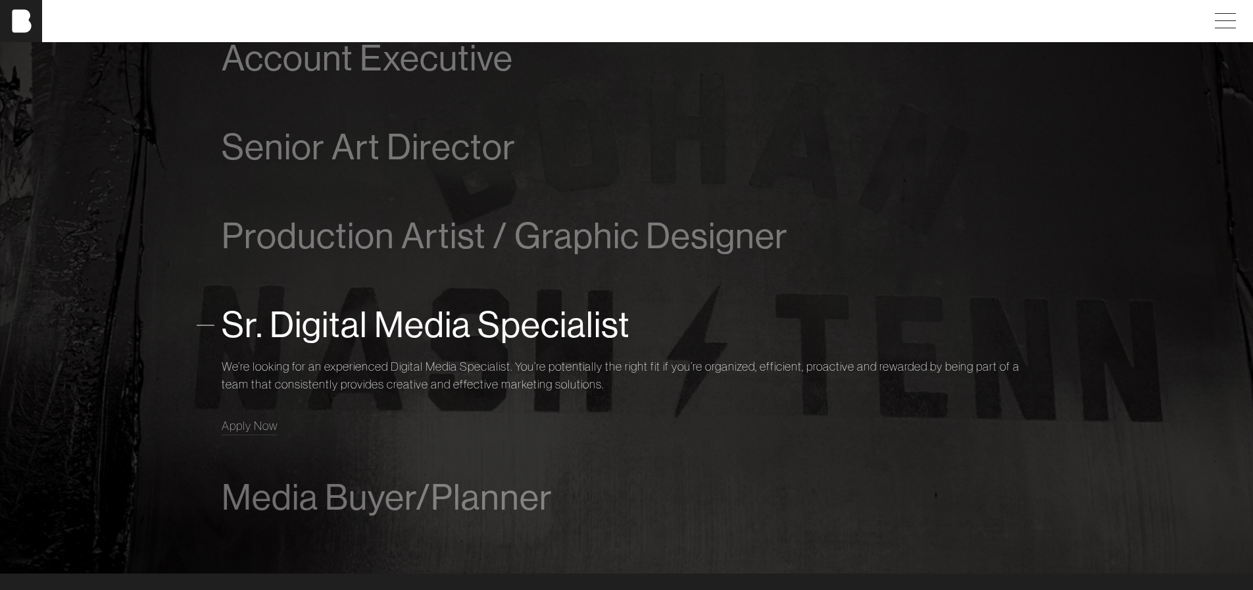
scroll to position [1035, 0]
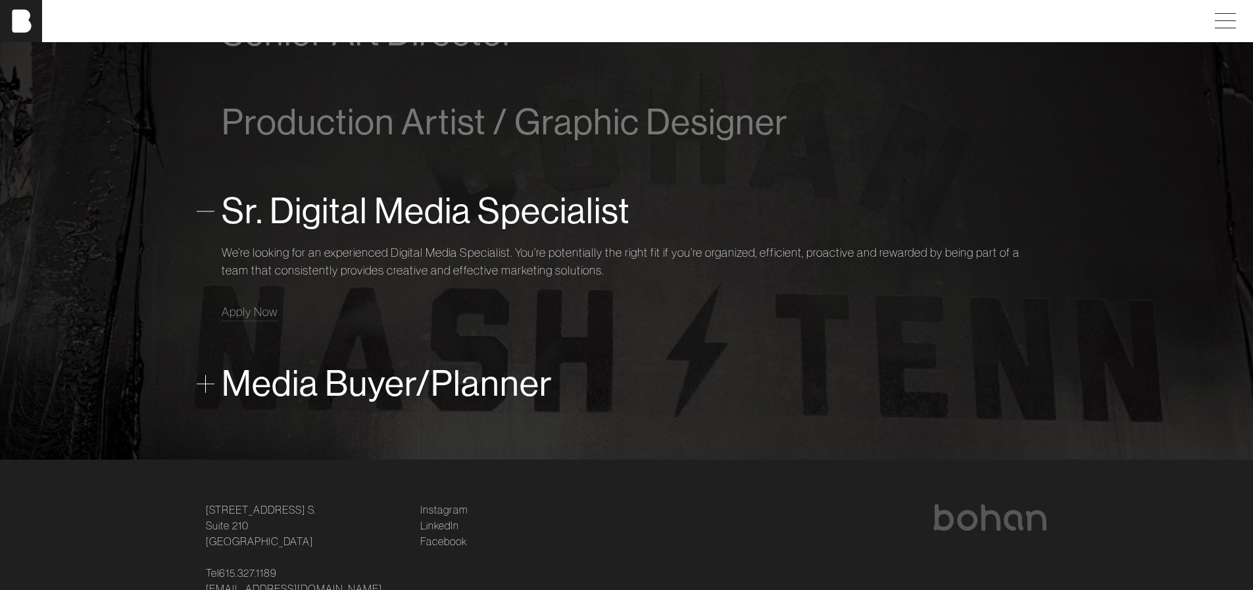
click at [519, 388] on span "Media Buyer/Planner" at bounding box center [387, 383] width 331 height 40
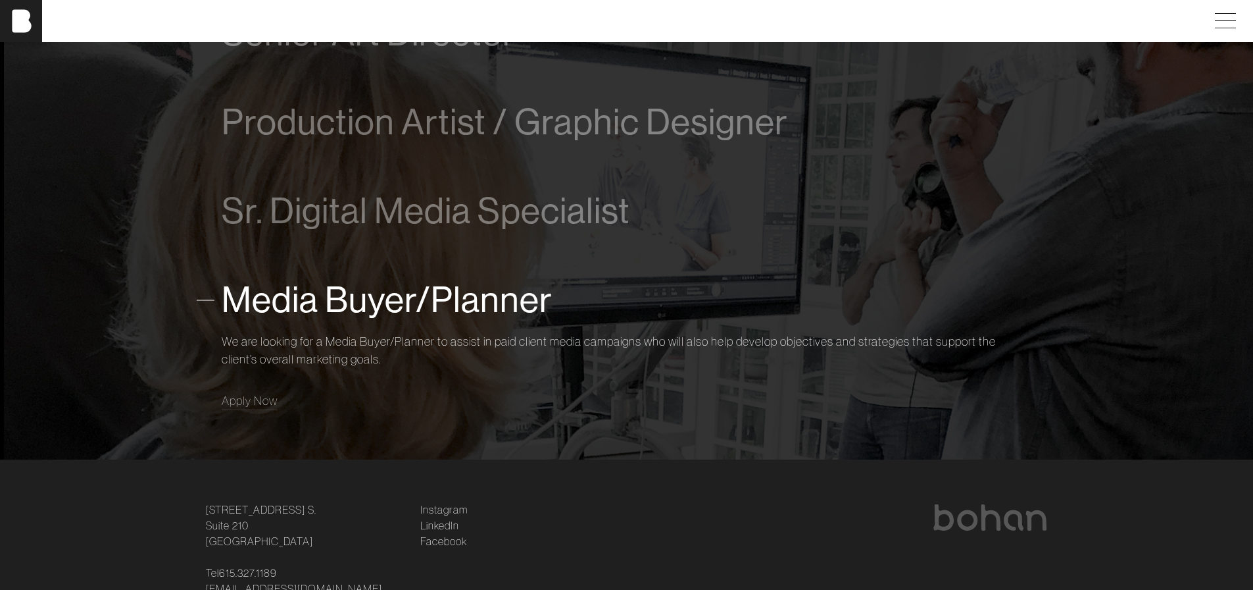
scroll to position [1119, 0]
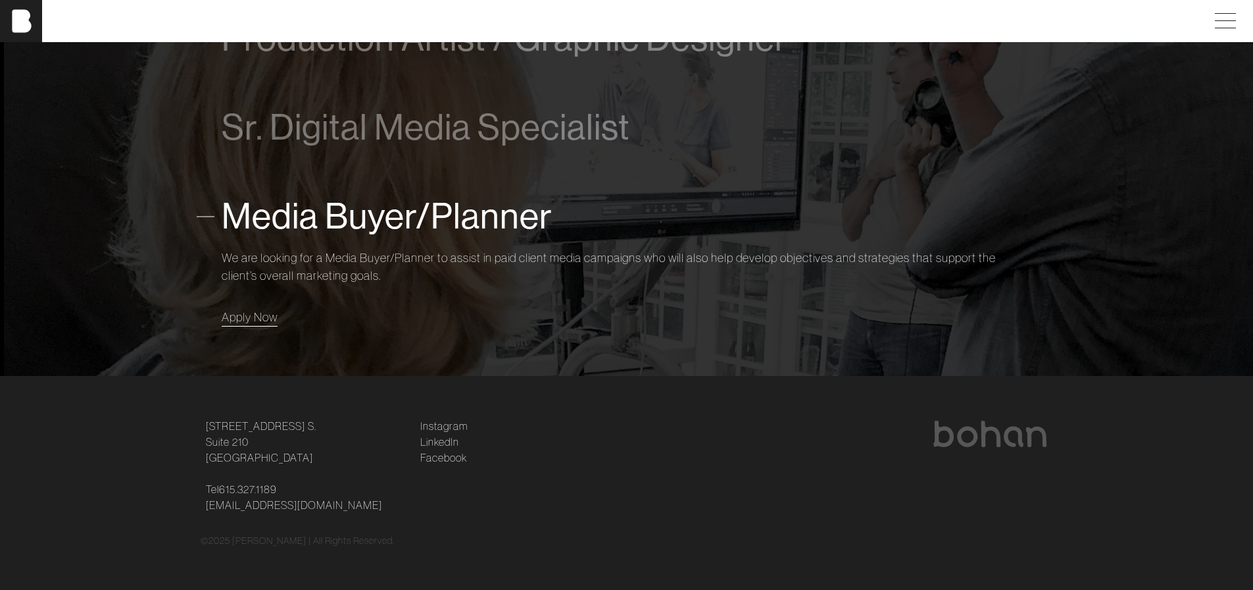
click at [255, 320] on span "Apply Now" at bounding box center [250, 316] width 56 height 15
click at [264, 322] on span "Apply Now" at bounding box center [250, 316] width 56 height 15
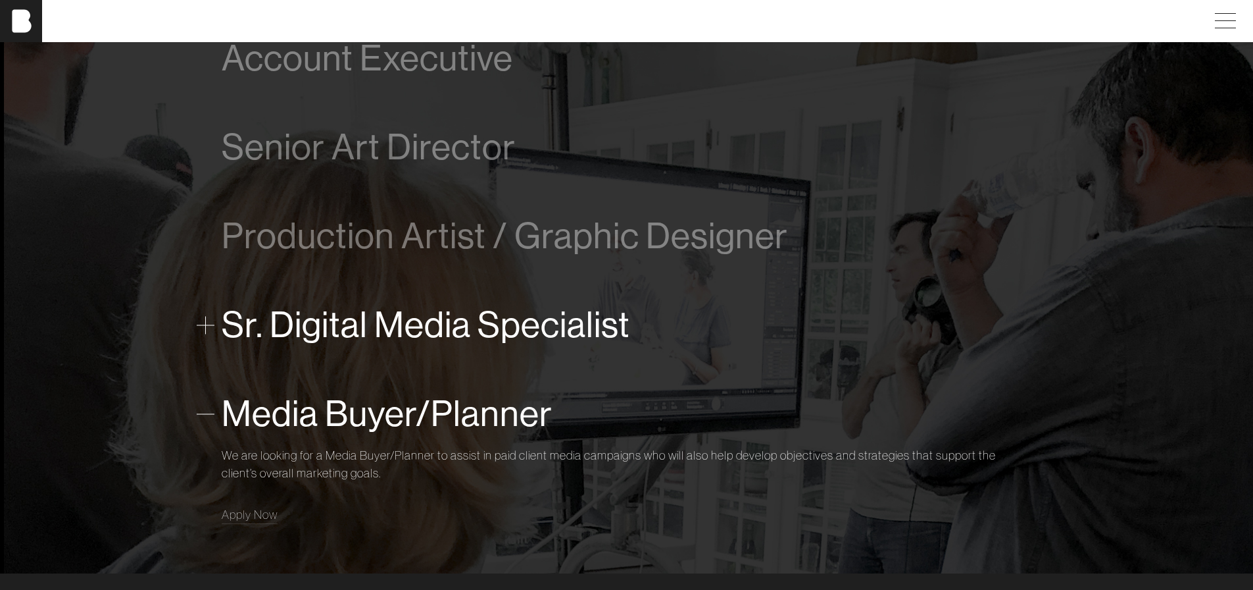
click at [534, 316] on span "Sr. Digital Media Specialist" at bounding box center [426, 325] width 409 height 40
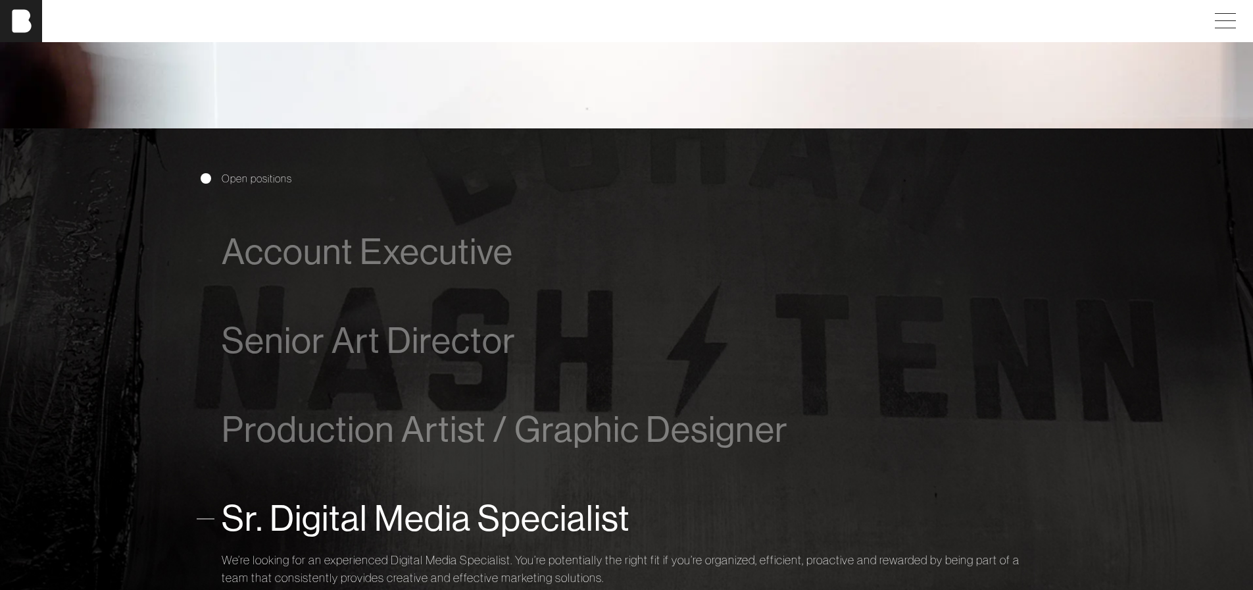
scroll to position [724, 0]
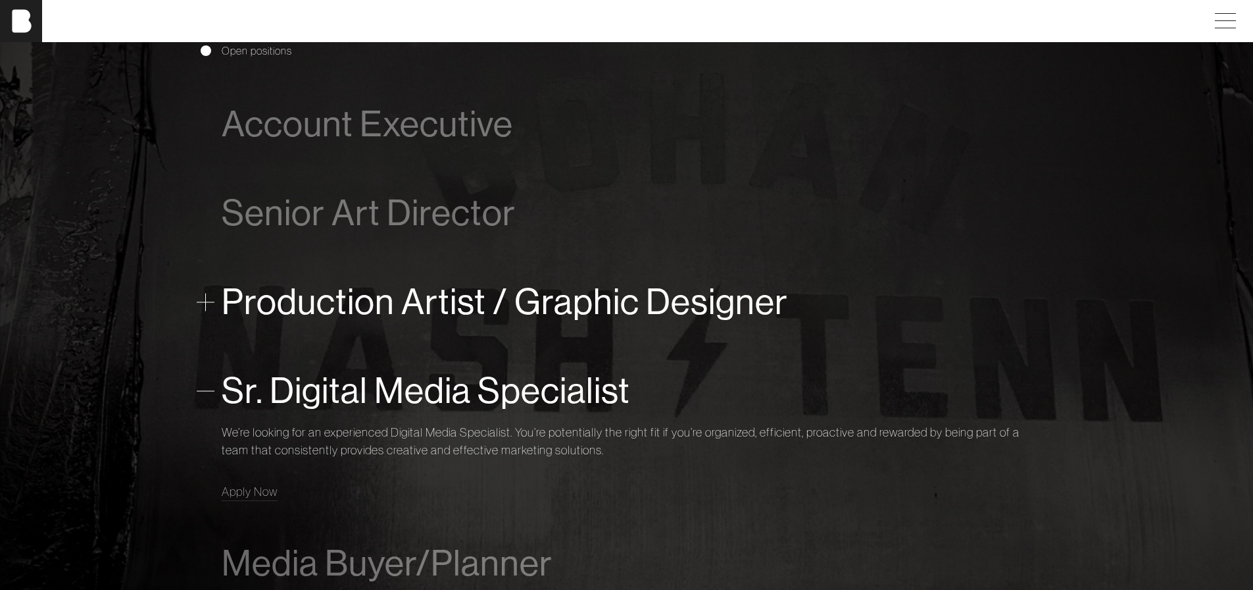
click at [418, 314] on span "Production Artist / Graphic Designer" at bounding box center [505, 302] width 566 height 40
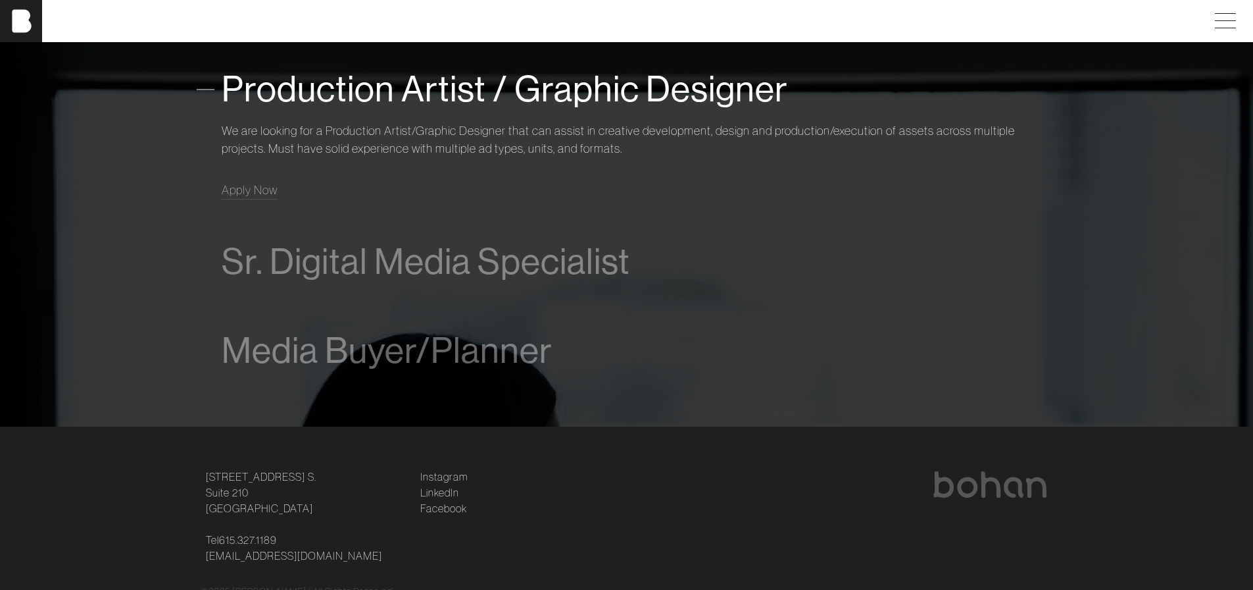
scroll to position [1070, 0]
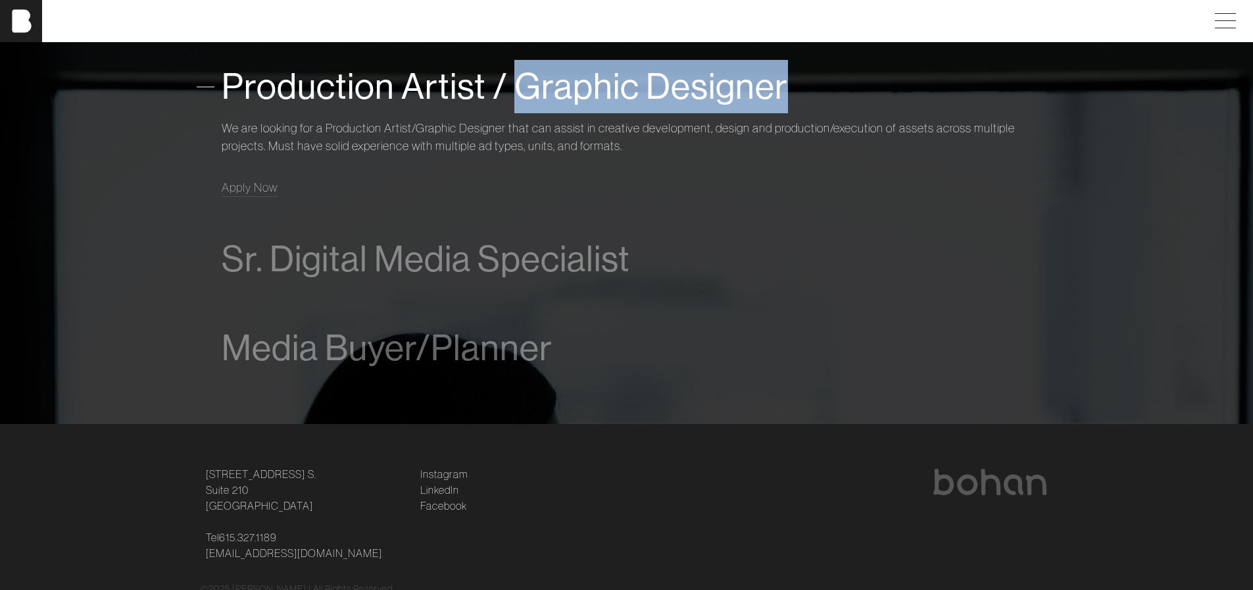
drag, startPoint x: 511, startPoint y: 84, endPoint x: 815, endPoint y: 97, distance: 303.6
click at [815, 97] on div "Production Artist / Graphic Designer" at bounding box center [627, 86] width 811 height 53
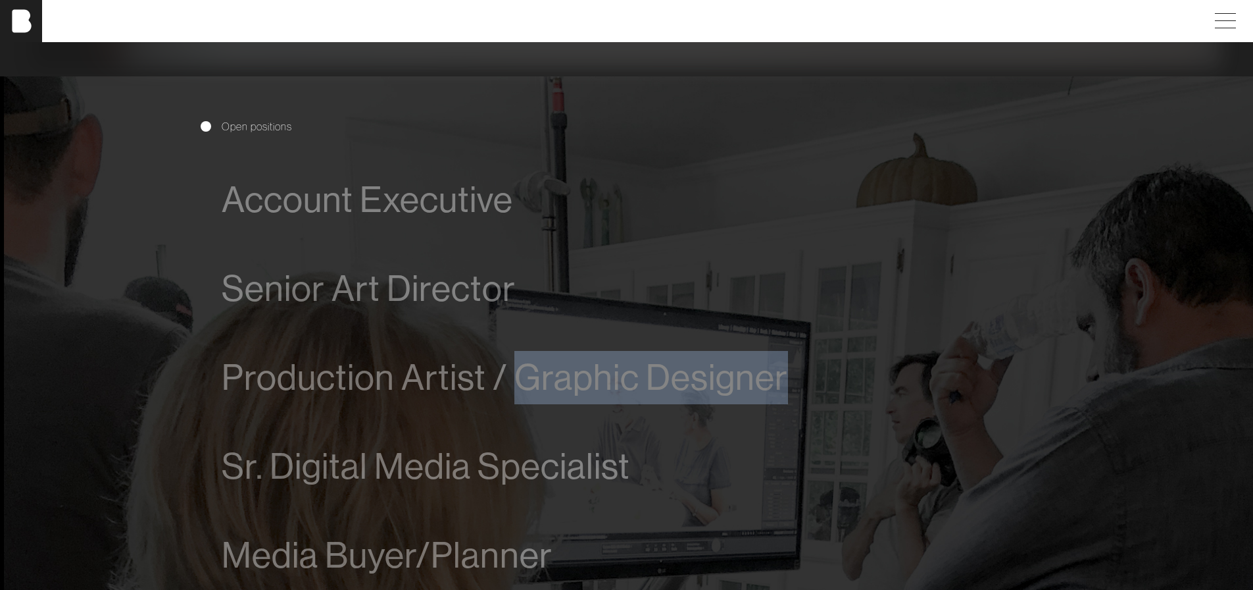
scroll to position [772, 0]
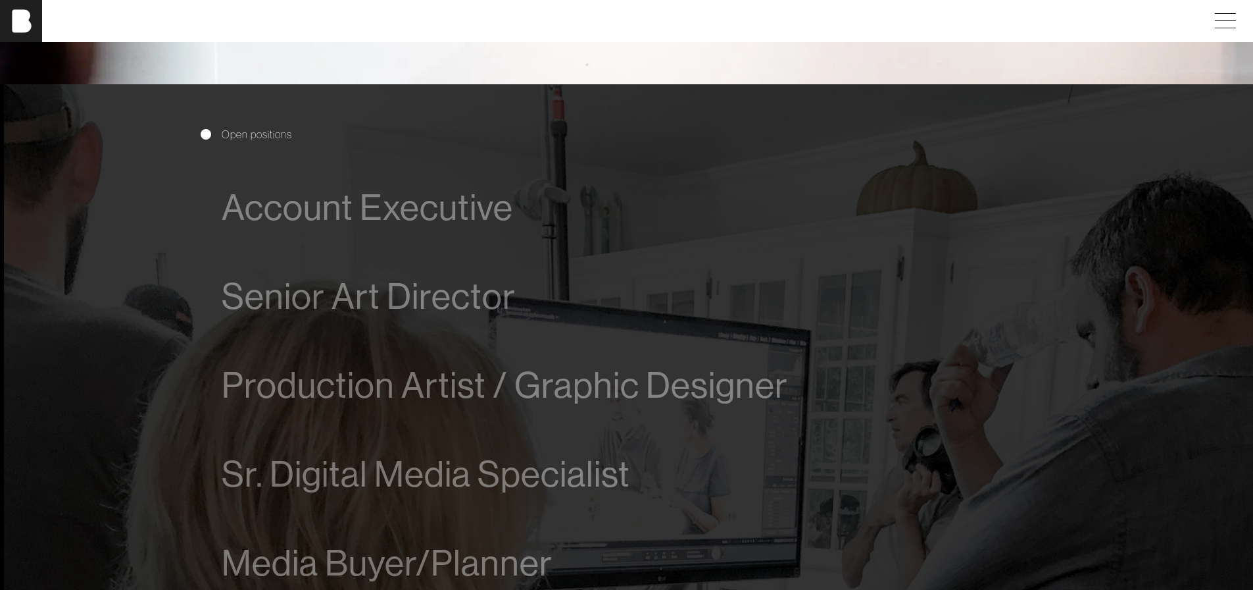
click at [505, 240] on div "Account Executive We are looking for a driven and talented process-oriented lea…" at bounding box center [627, 207] width 811 height 89
click at [495, 223] on span "Account Executive" at bounding box center [367, 208] width 291 height 40
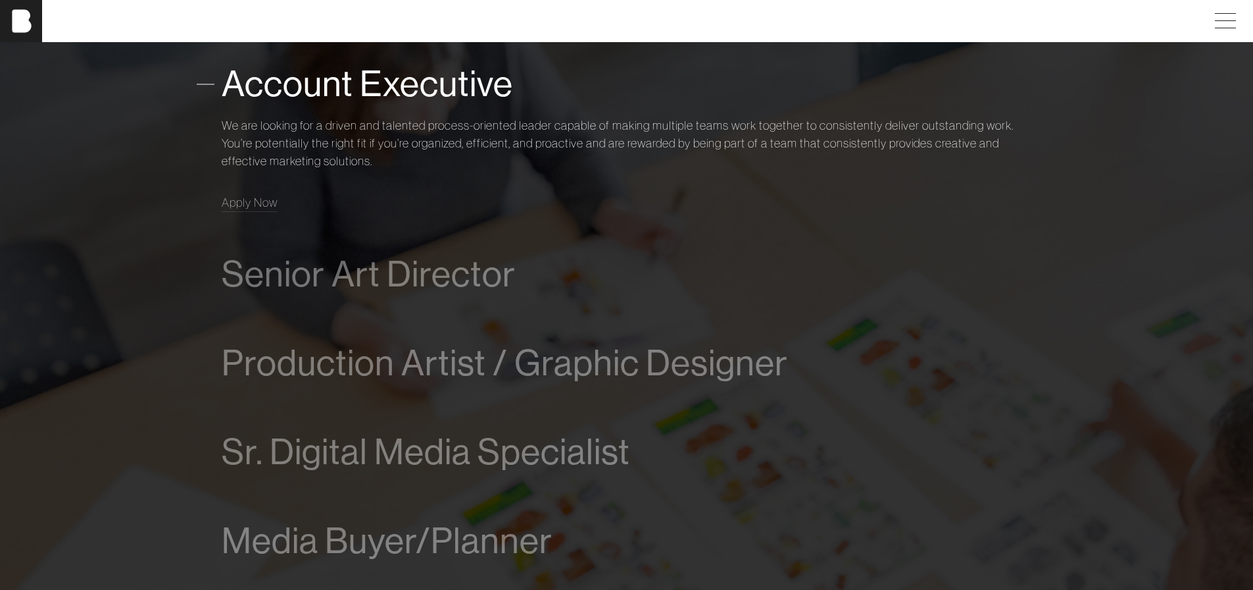
scroll to position [896, 0]
click at [486, 278] on span "Senior Art Director" at bounding box center [369, 273] width 294 height 40
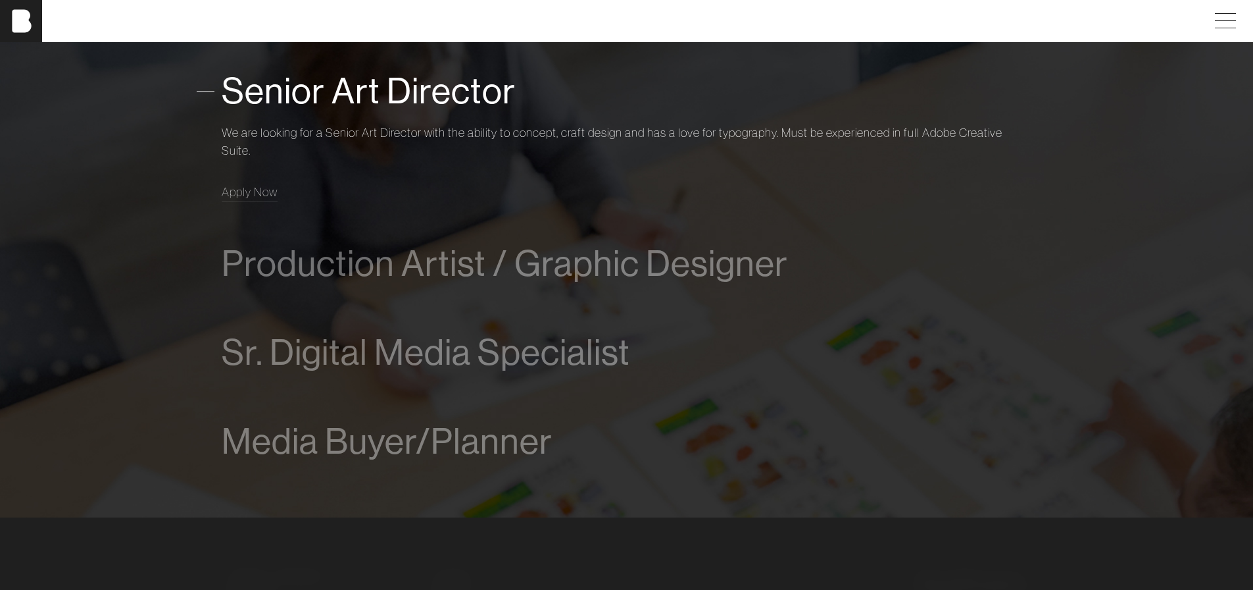
scroll to position [984, 0]
